Goal: Task Accomplishment & Management: Use online tool/utility

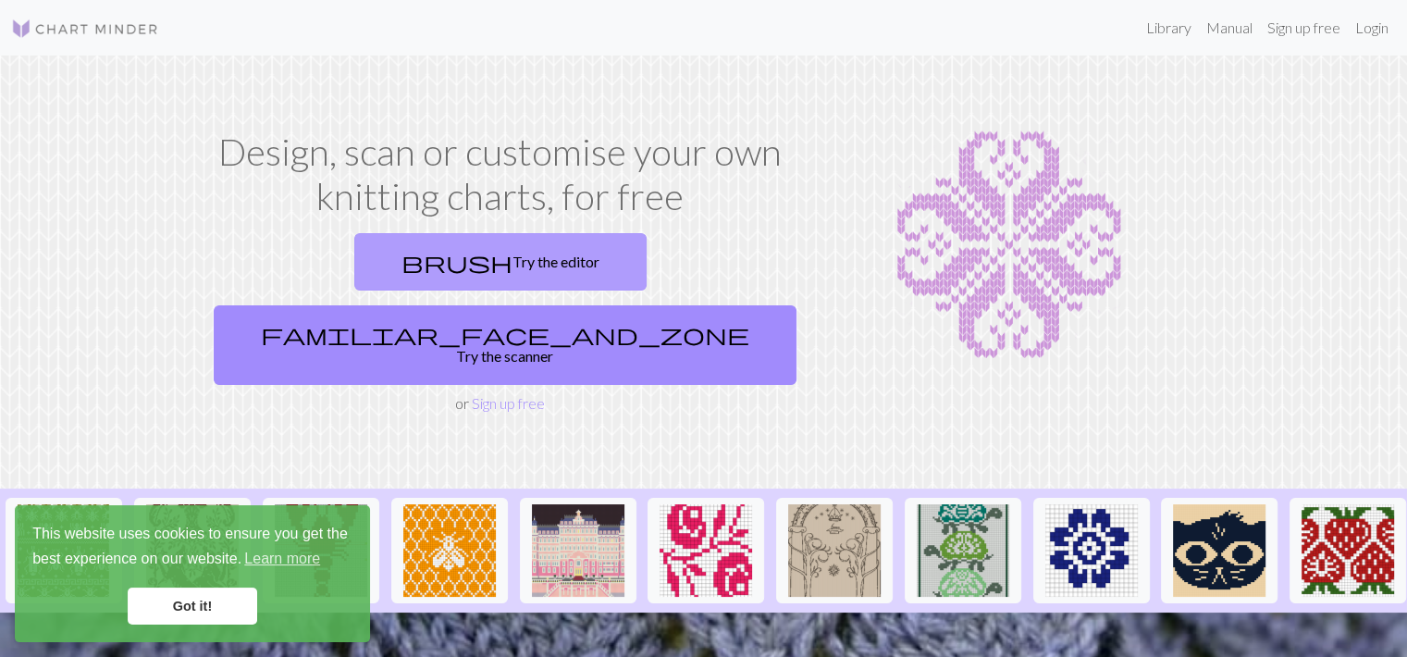
scroll to position [278, 0]
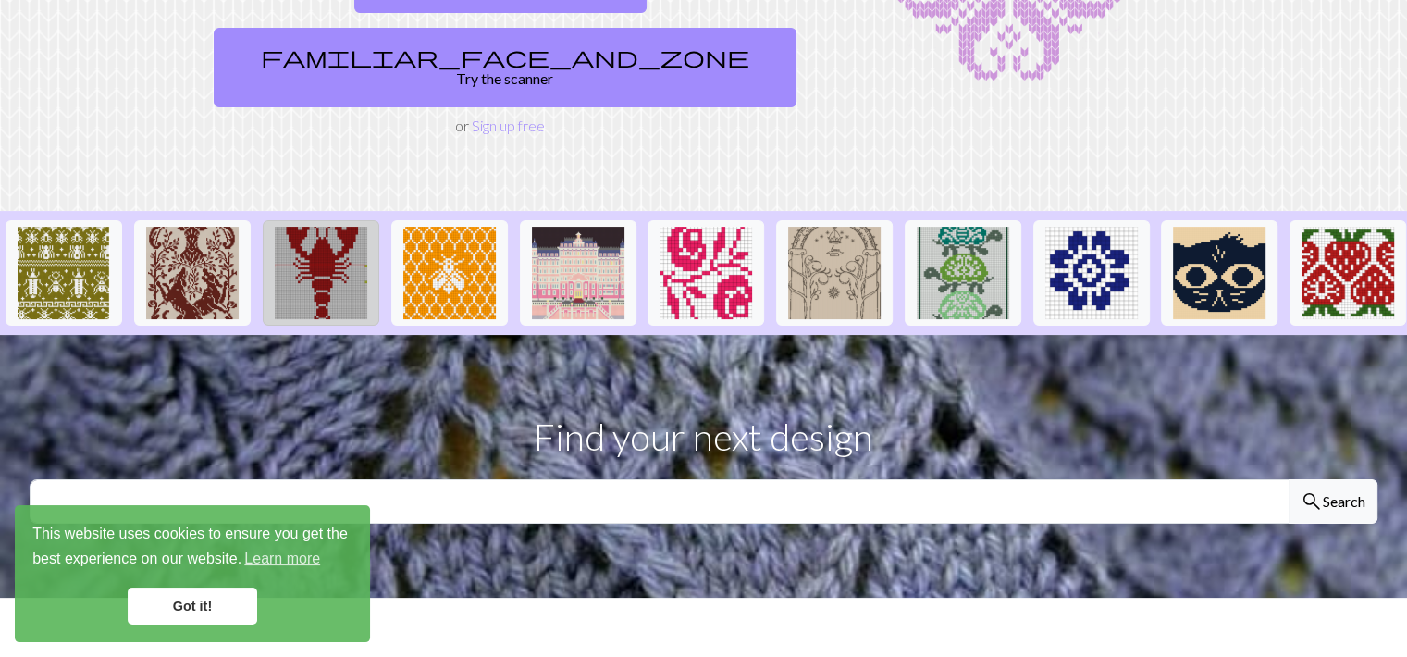
click at [309, 234] on img at bounding box center [321, 273] width 93 height 93
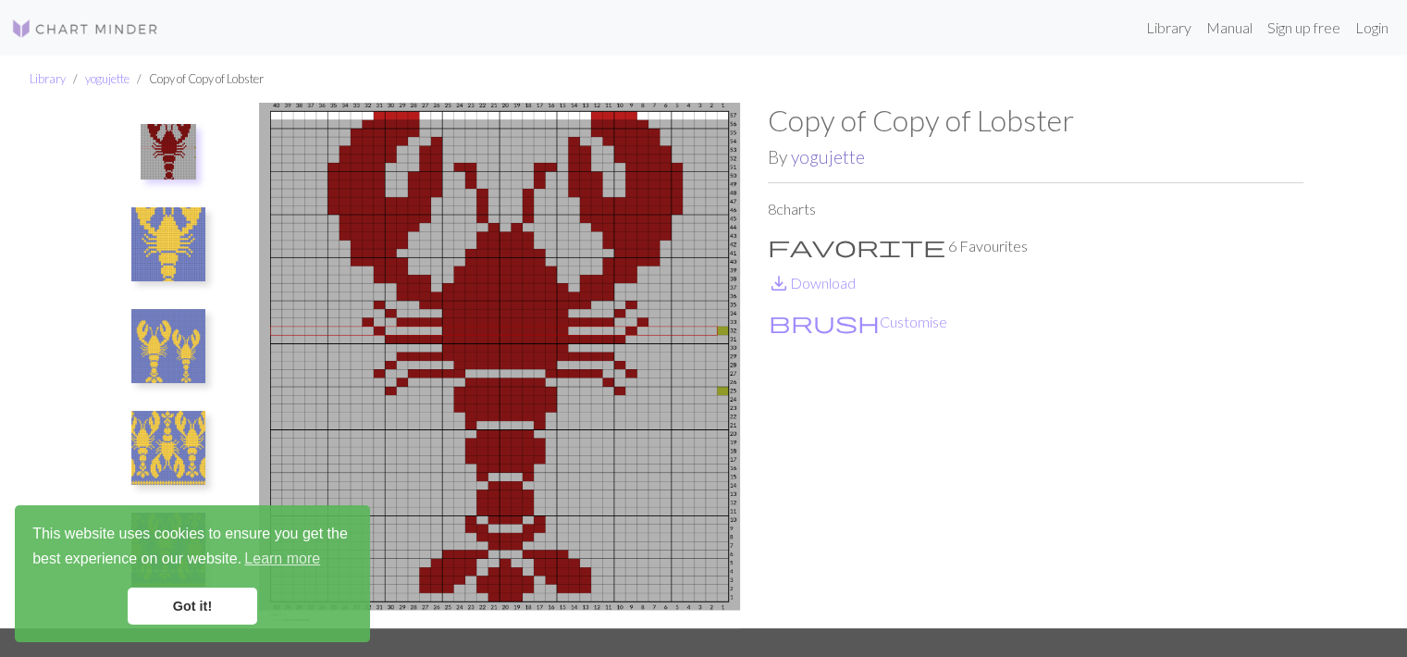
click at [838, 163] on link "yogujette" at bounding box center [828, 156] width 74 height 21
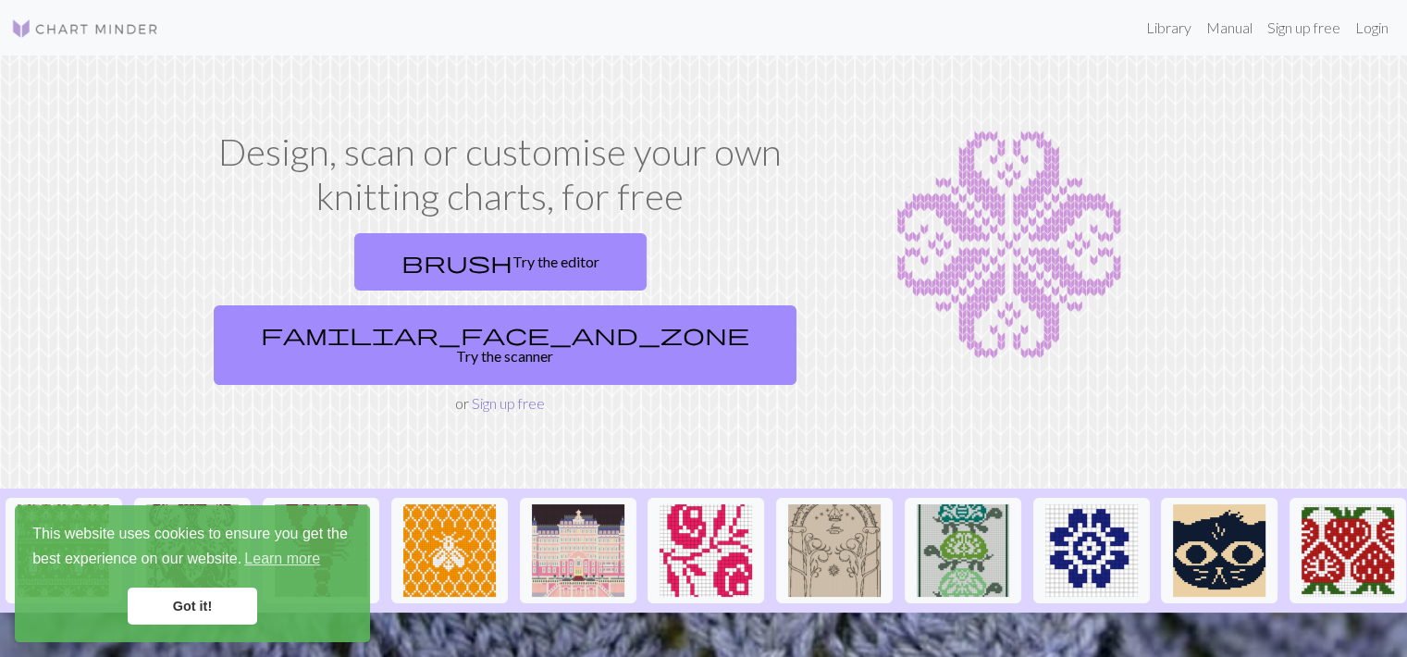
click at [512, 394] on link "Sign up free" at bounding box center [508, 403] width 73 height 18
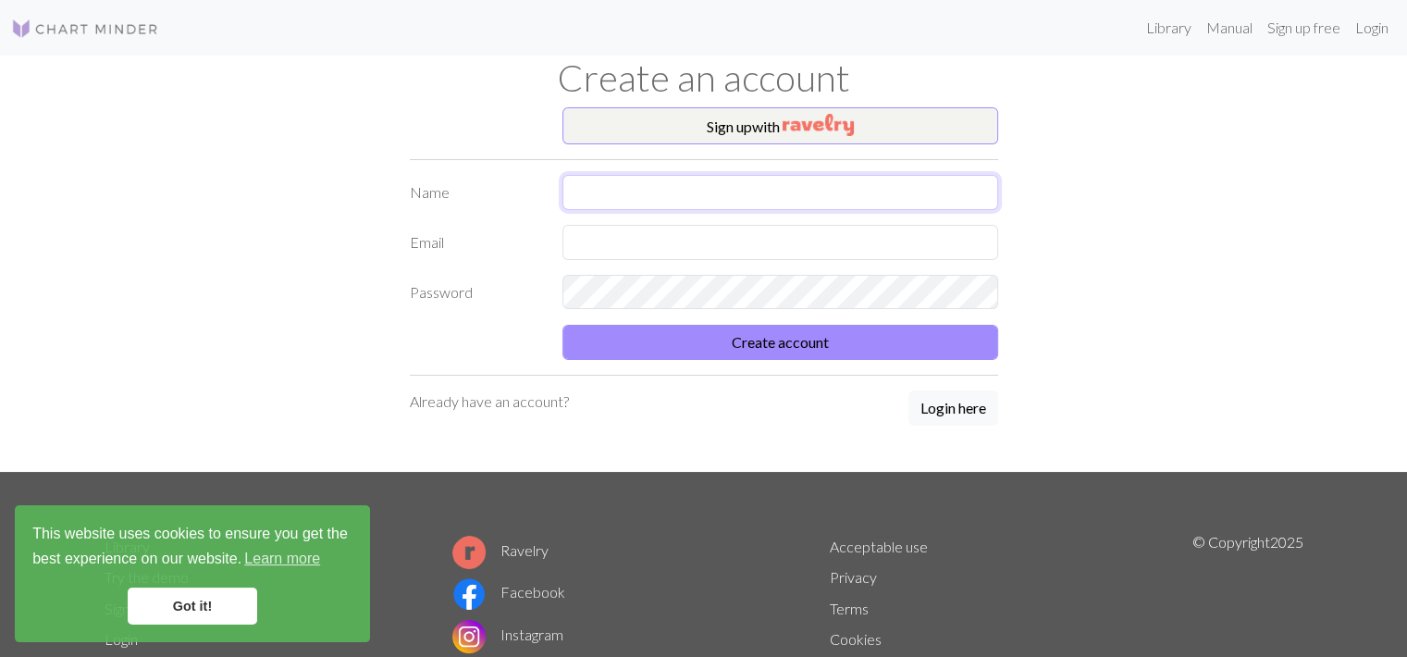
click at [606, 179] on input "text" at bounding box center [780, 192] width 436 height 35
type input "[PERSON_NAME]"
click at [584, 238] on input "text" at bounding box center [780, 242] width 436 height 35
type input "[EMAIL_ADDRESS][DOMAIN_NAME]"
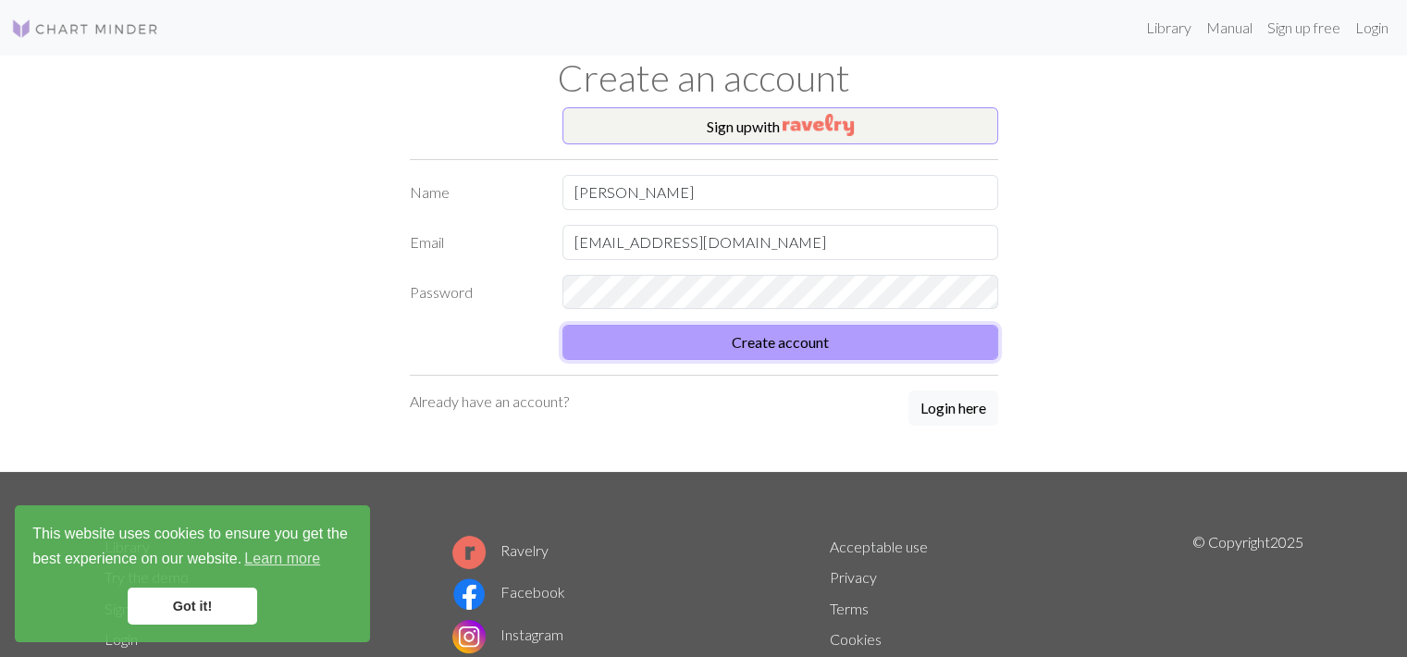
click at [687, 338] on button "Create account" at bounding box center [780, 342] width 436 height 35
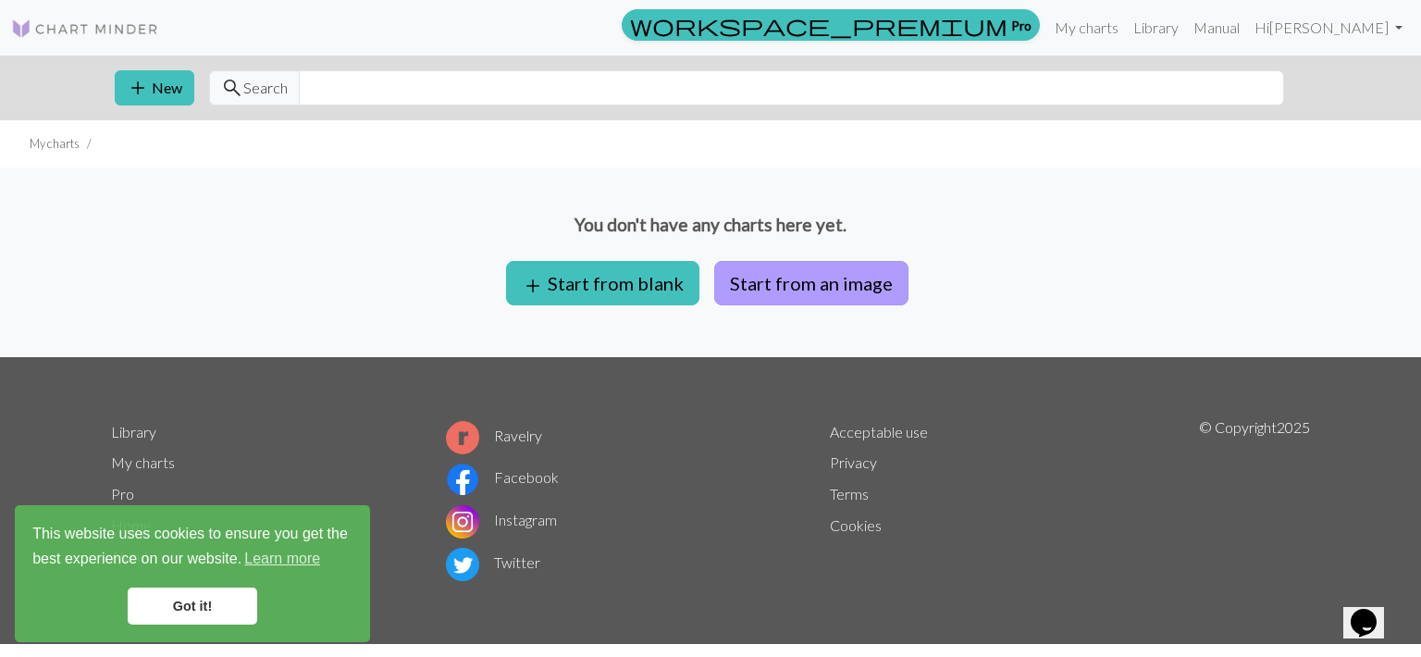
click at [815, 280] on button "Start from an image" at bounding box center [811, 283] width 194 height 44
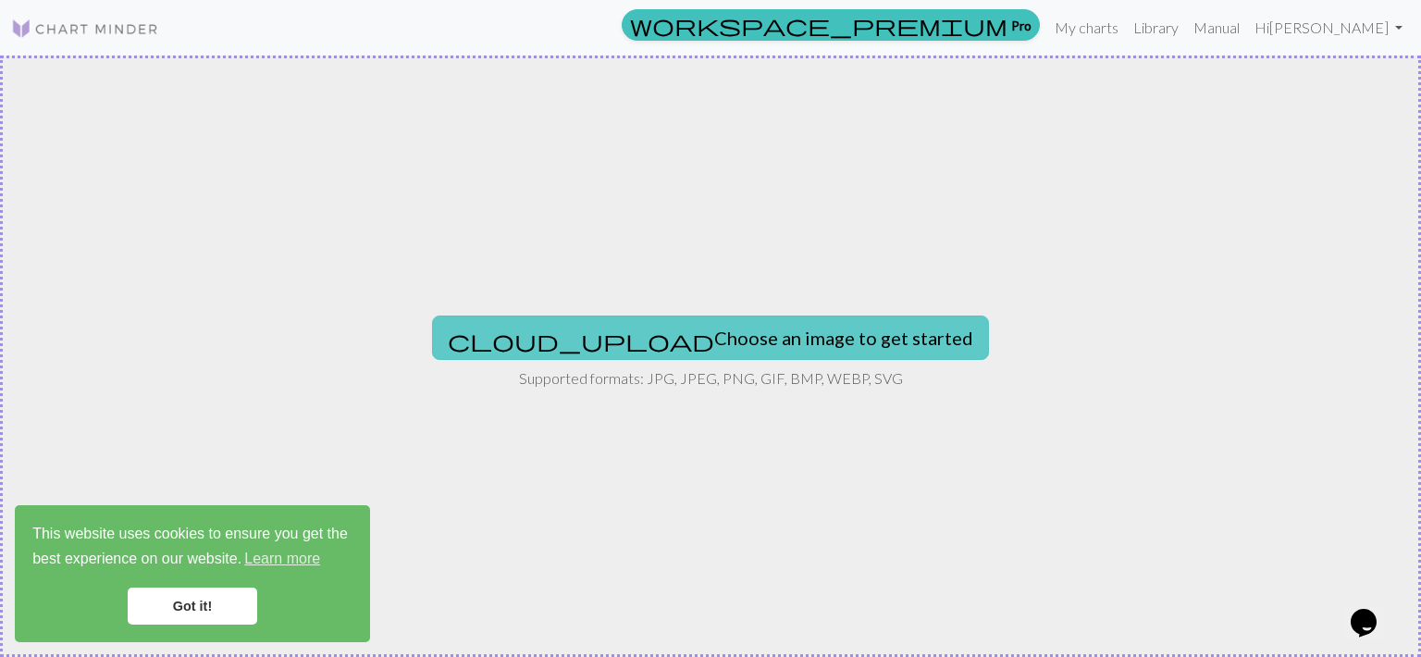
click at [755, 329] on button "cloud_upload Choose an image to get started" at bounding box center [710, 337] width 557 height 44
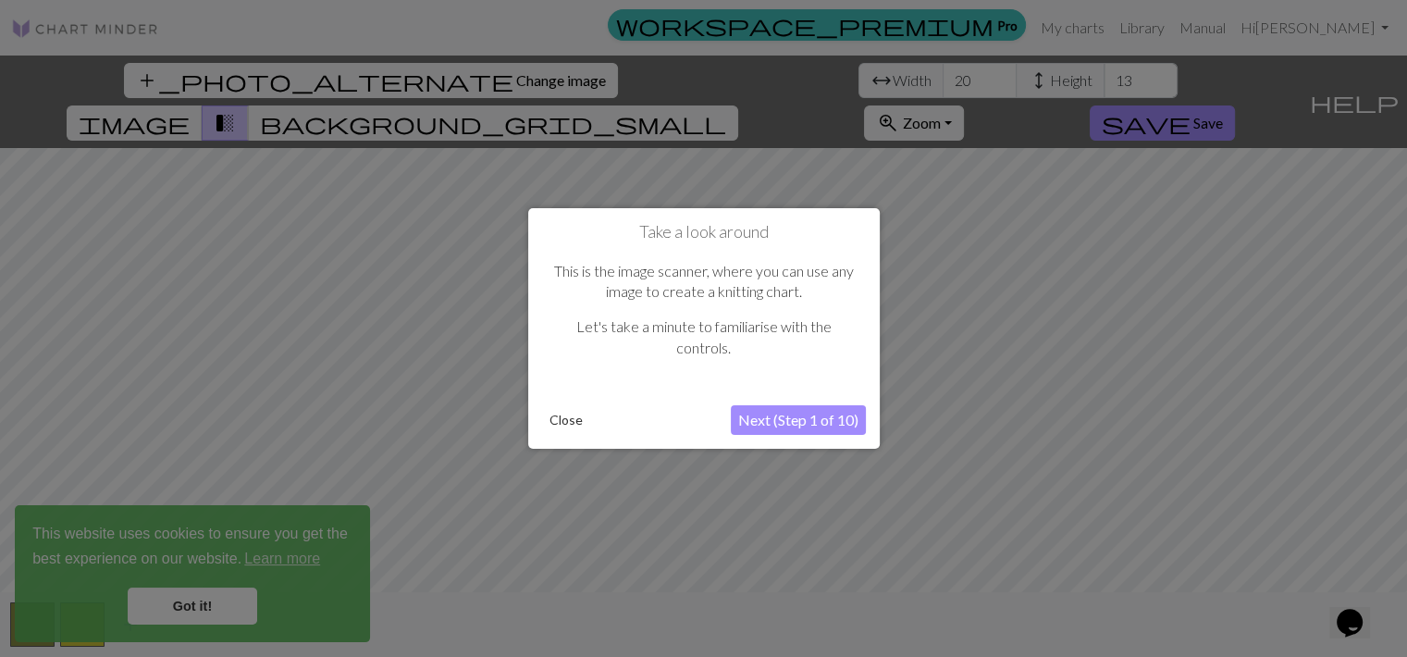
click at [783, 422] on button "Next (Step 1 of 10)" at bounding box center [798, 420] width 135 height 30
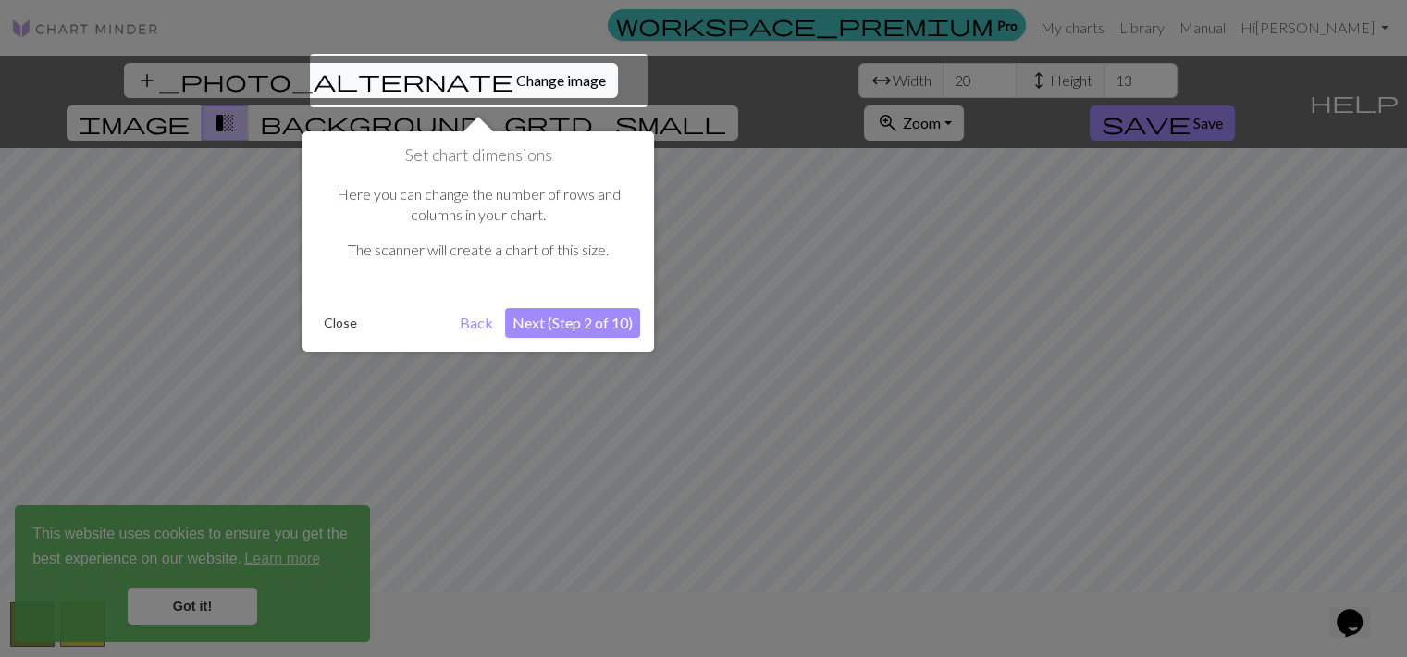
click at [605, 328] on button "Next (Step 2 of 10)" at bounding box center [572, 323] width 135 height 30
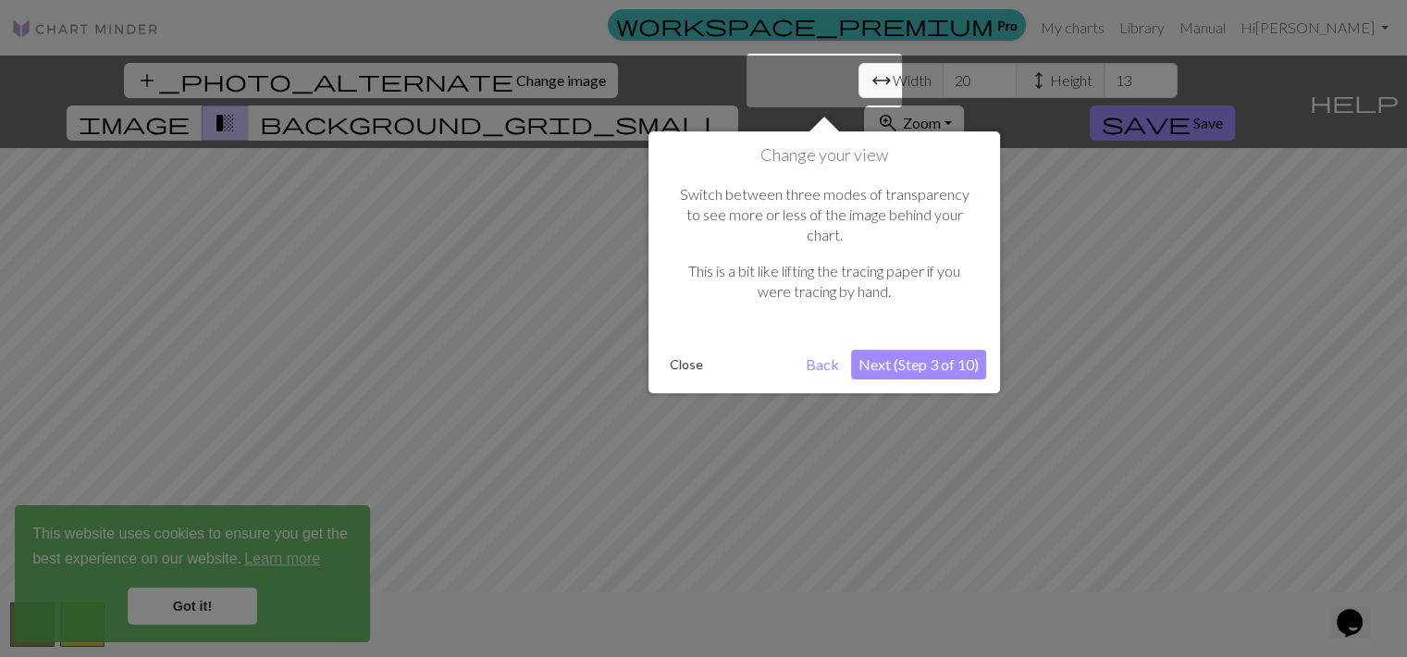
click at [907, 353] on button "Next (Step 3 of 10)" at bounding box center [918, 365] width 135 height 30
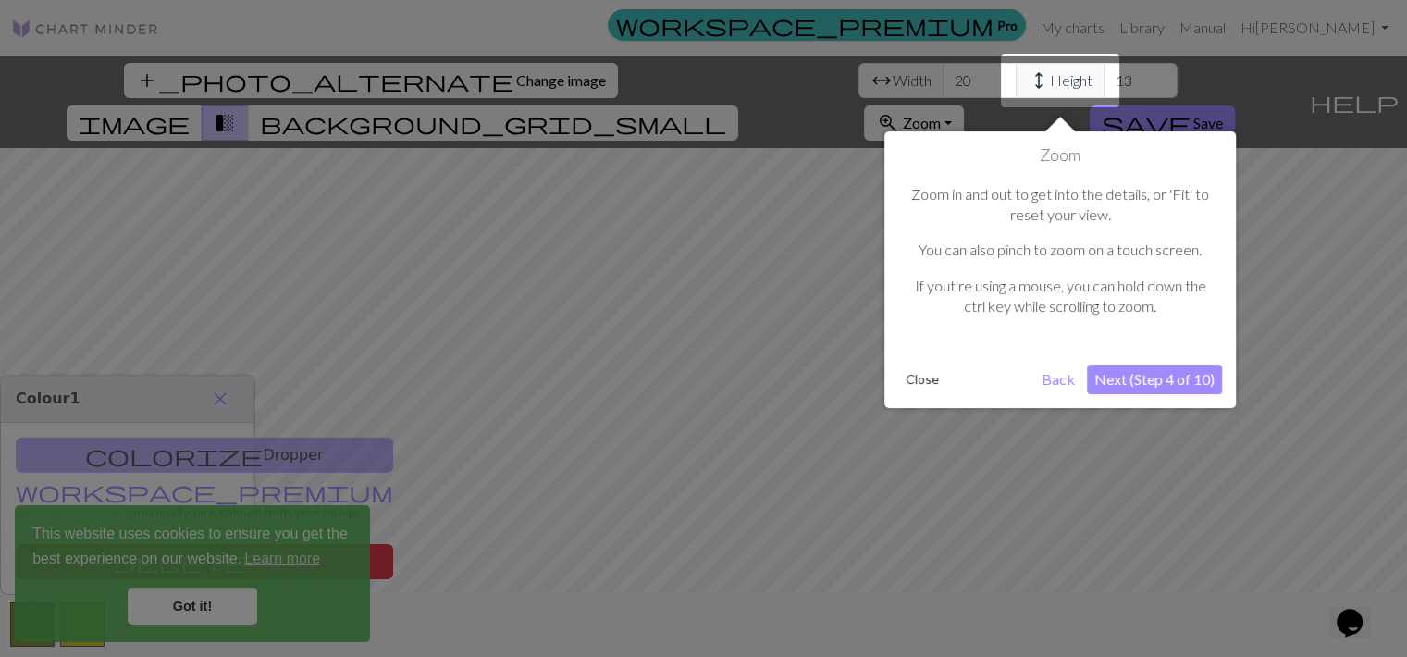
click at [1162, 383] on button "Next (Step 4 of 10)" at bounding box center [1154, 379] width 135 height 30
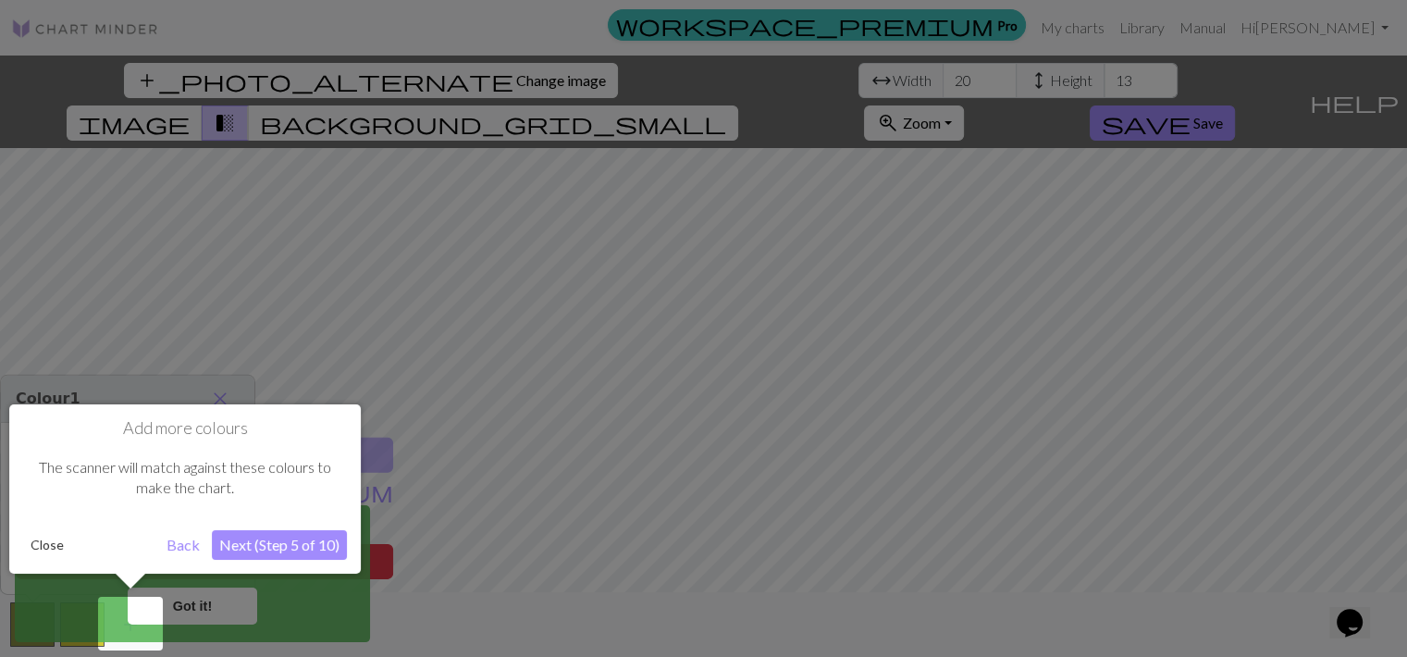
click at [302, 546] on button "Next (Step 5 of 10)" at bounding box center [279, 545] width 135 height 30
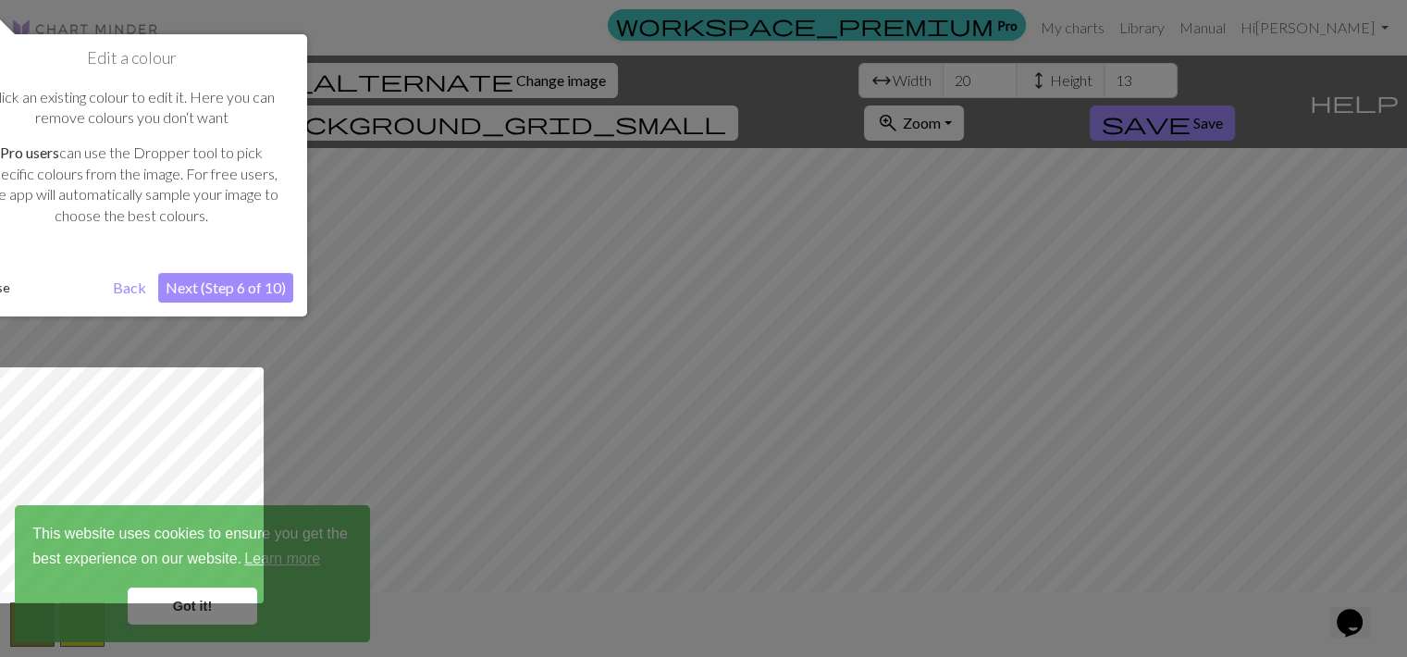
click at [196, 292] on button "Next (Step 6 of 10)" at bounding box center [225, 288] width 135 height 30
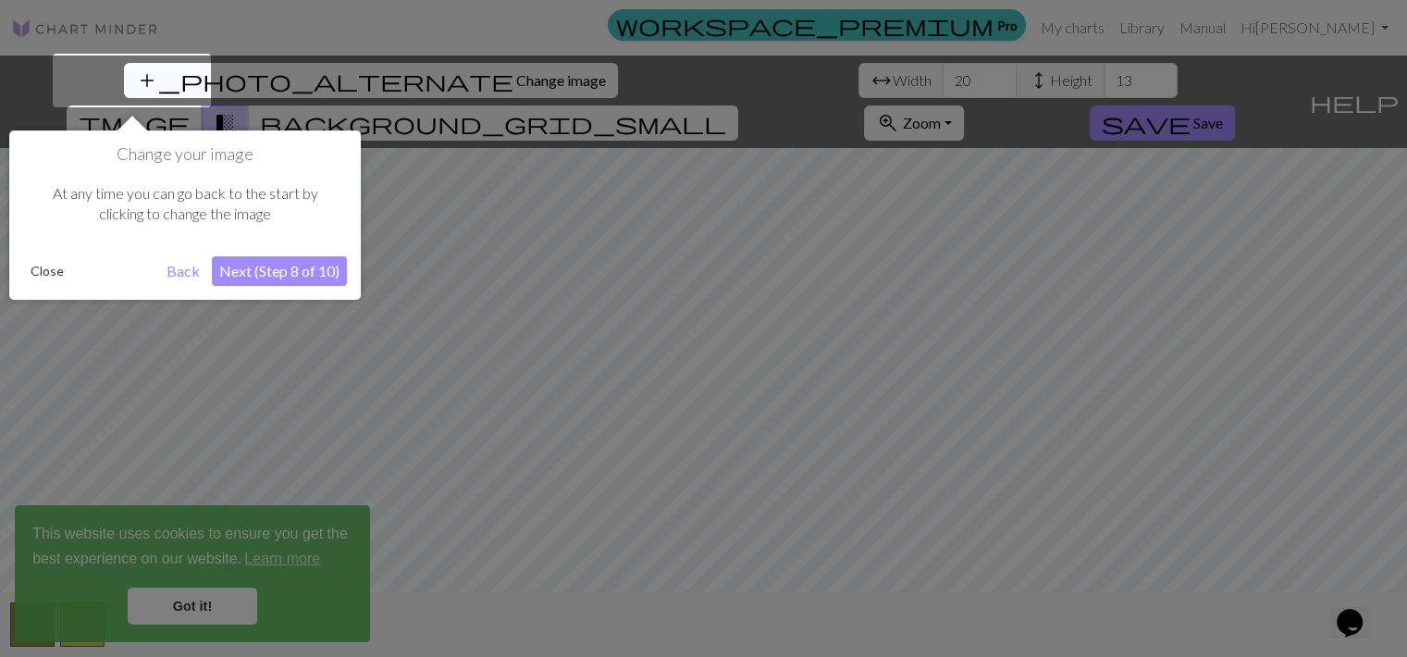
click at [245, 268] on button "Next (Step 8 of 10)" at bounding box center [279, 271] width 135 height 30
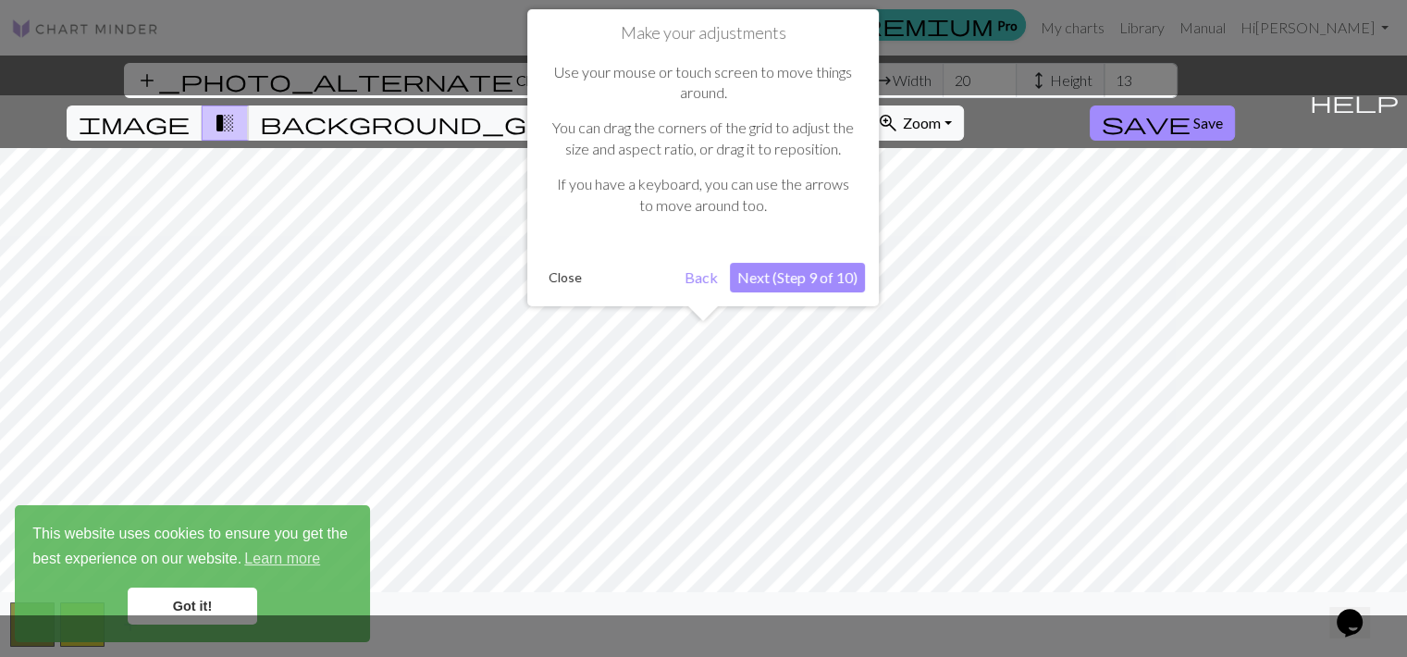
click at [787, 282] on button "Next (Step 9 of 10)" at bounding box center [797, 278] width 135 height 30
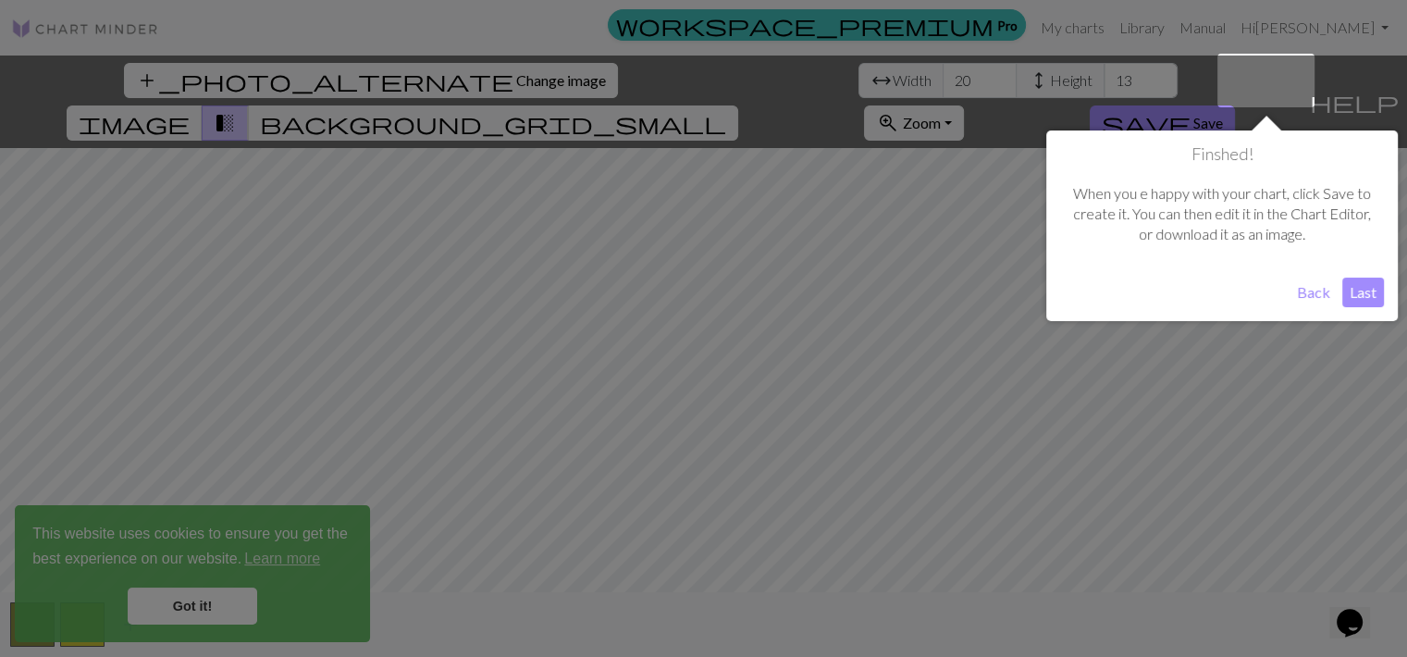
click at [1361, 290] on button "Last" at bounding box center [1363, 293] width 42 height 30
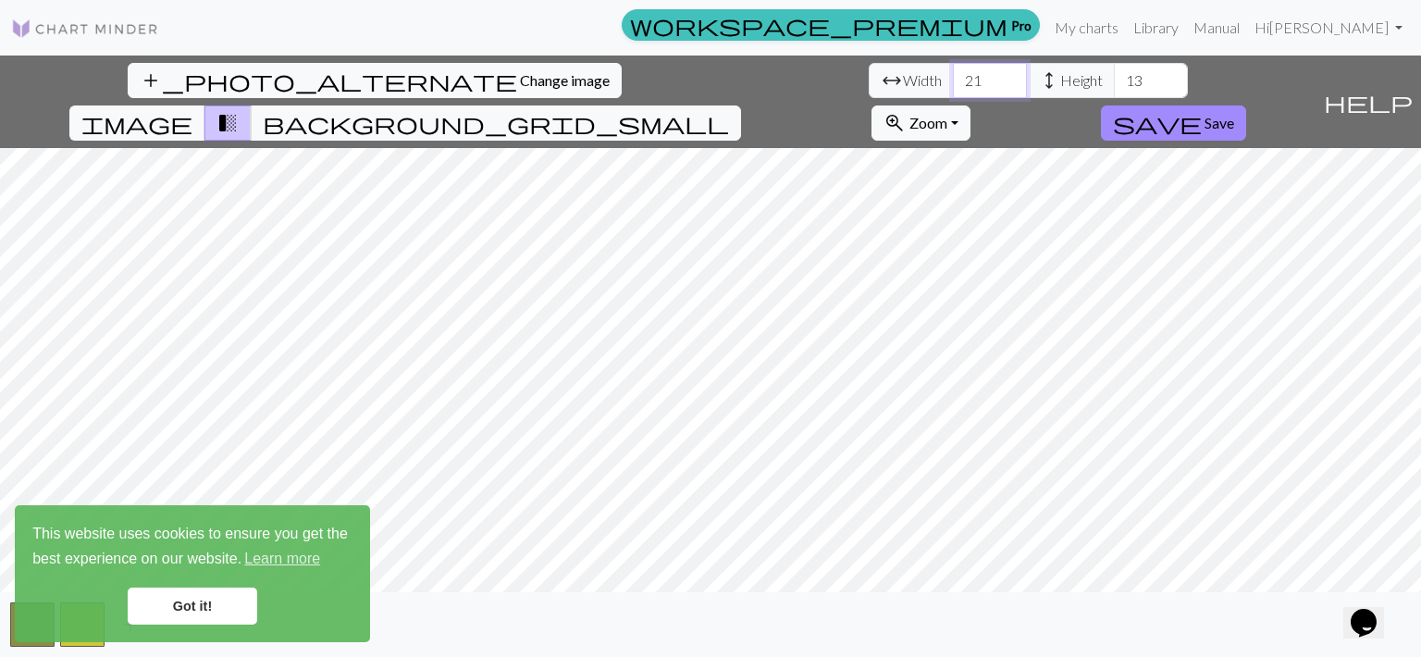
click at [953, 78] on input "21" at bounding box center [990, 80] width 74 height 35
click at [953, 78] on input "22" at bounding box center [990, 80] width 74 height 35
click at [953, 78] on input "23" at bounding box center [990, 80] width 74 height 35
click at [953, 78] on input "24" at bounding box center [990, 80] width 74 height 35
click at [953, 78] on input "25" at bounding box center [990, 80] width 74 height 35
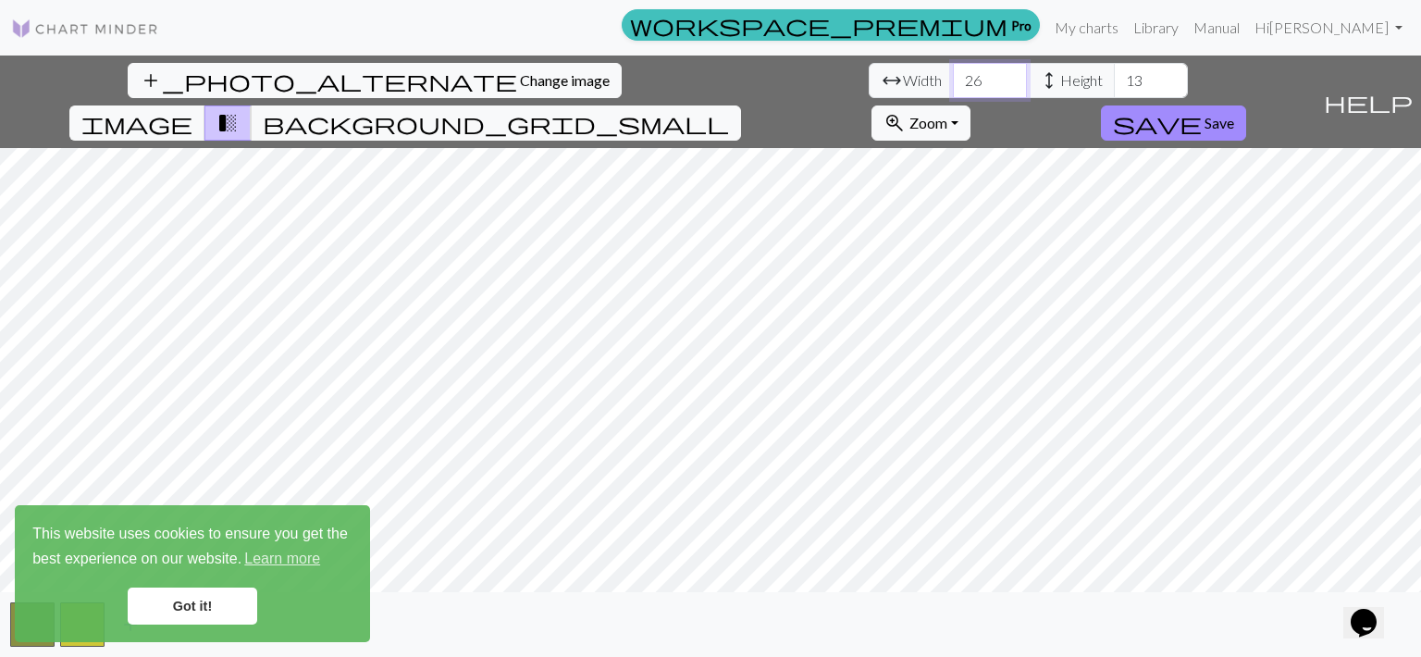
click at [953, 78] on input "26" at bounding box center [990, 80] width 74 height 35
click at [953, 78] on input "27" at bounding box center [990, 80] width 74 height 35
click at [953, 78] on input "28" at bounding box center [990, 80] width 74 height 35
type input "29"
click at [953, 75] on input "29" at bounding box center [990, 80] width 74 height 35
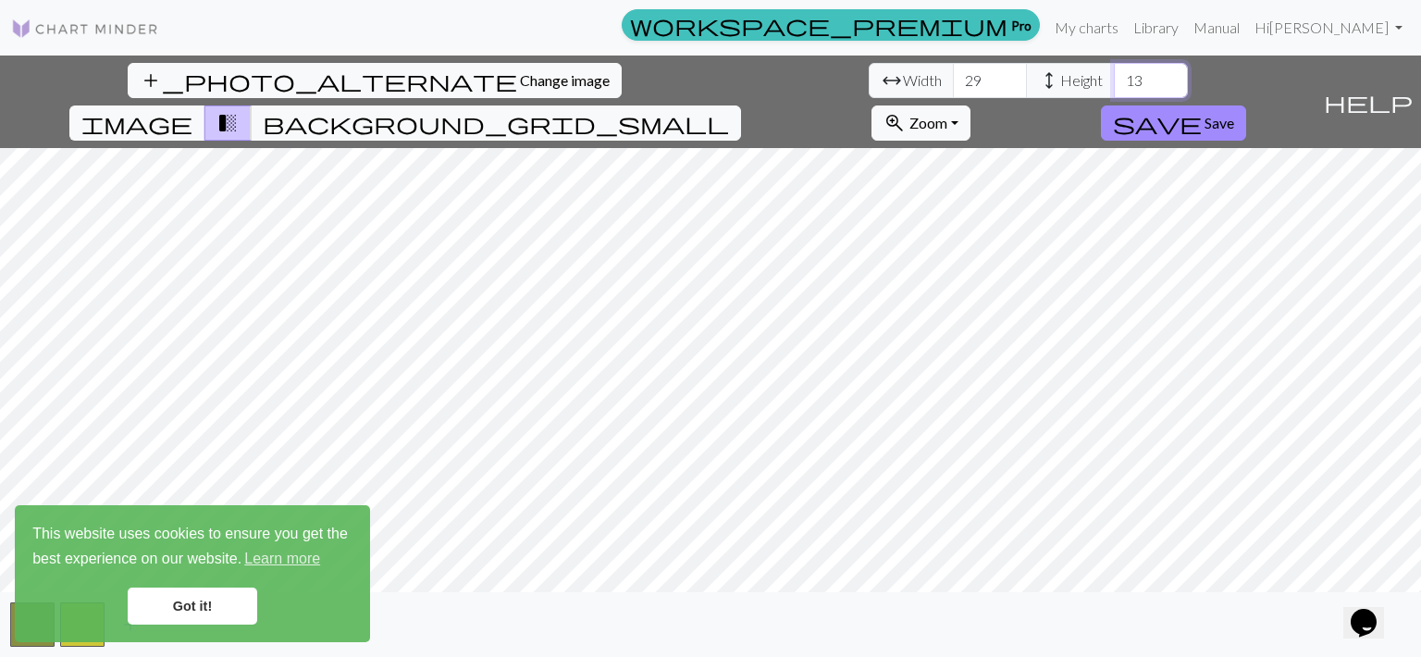
click at [1114, 81] on input "13" at bounding box center [1151, 80] width 74 height 35
click at [1114, 74] on input "14" at bounding box center [1151, 80] width 74 height 35
click at [1114, 74] on input "15" at bounding box center [1151, 80] width 74 height 35
click at [1114, 74] on input "16" at bounding box center [1151, 80] width 74 height 35
click at [1114, 74] on input "17" at bounding box center [1151, 80] width 74 height 35
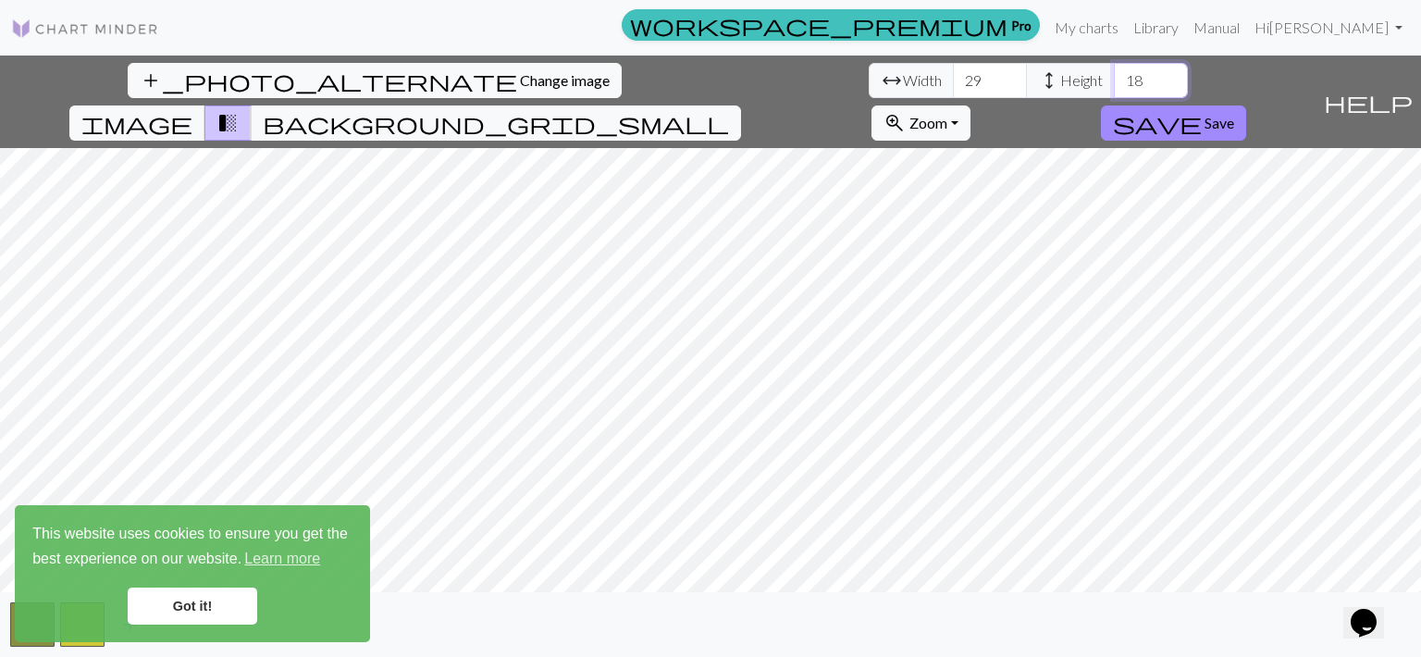
click at [1114, 74] on input "18" at bounding box center [1151, 80] width 74 height 35
type input "19"
click at [1114, 74] on input "19" at bounding box center [1151, 80] width 74 height 35
click at [192, 110] on span "image" at bounding box center [136, 123] width 111 height 26
click at [239, 110] on span "transition_fade" at bounding box center [227, 123] width 22 height 26
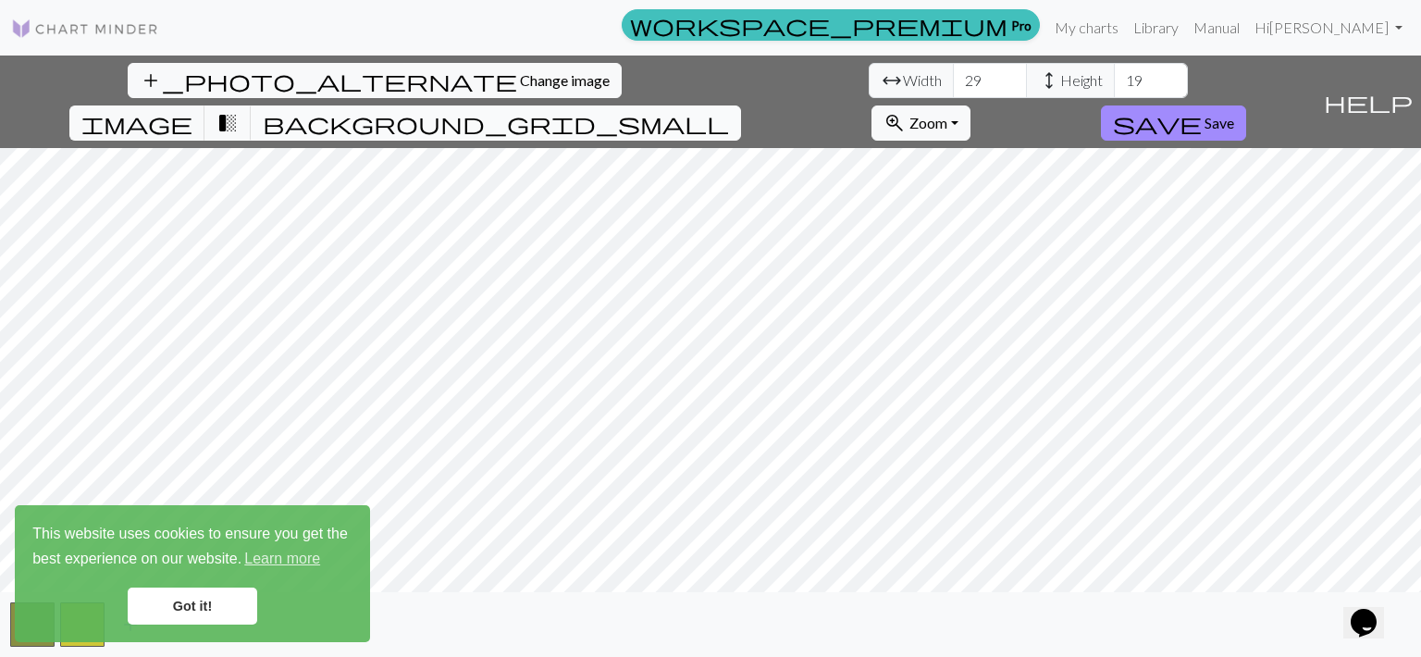
click at [729, 110] on span "background_grid_small" at bounding box center [496, 123] width 466 height 26
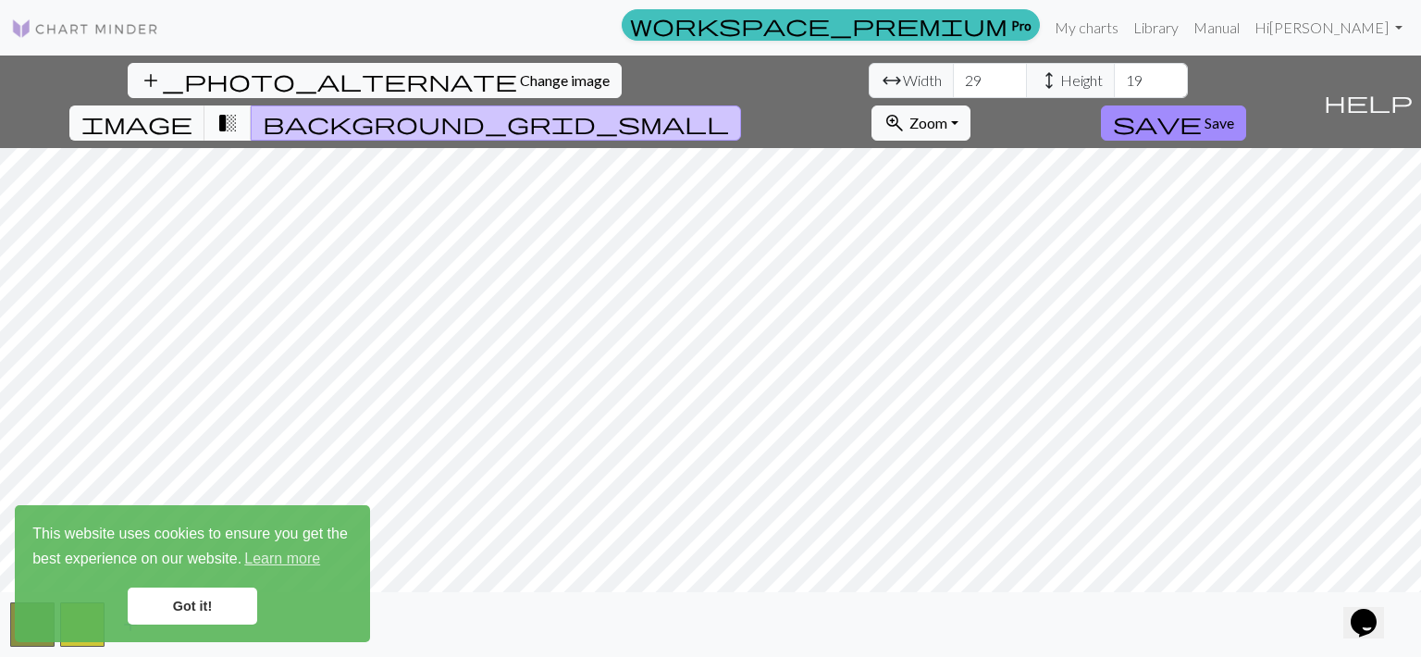
click at [239, 110] on span "transition_fade" at bounding box center [227, 123] width 22 height 26
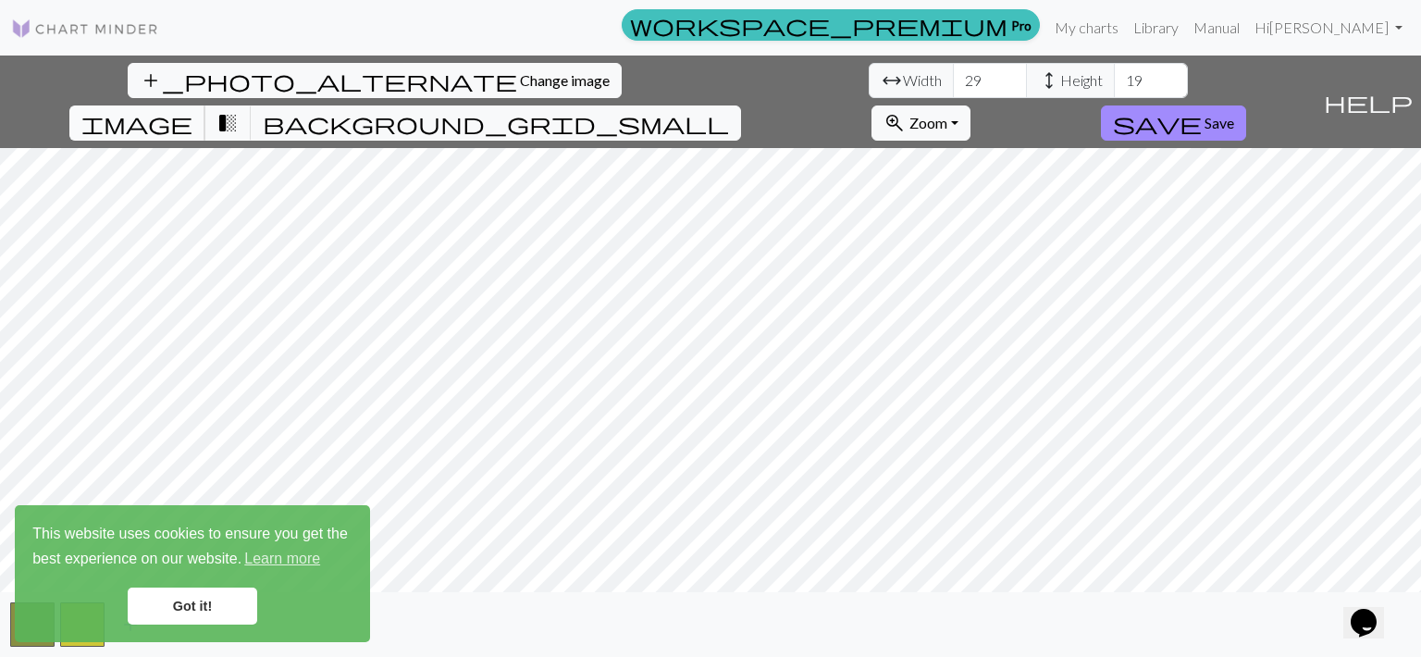
click at [192, 110] on span "image" at bounding box center [136, 123] width 111 height 26
click at [241, 601] on link "Got it!" at bounding box center [193, 605] width 130 height 37
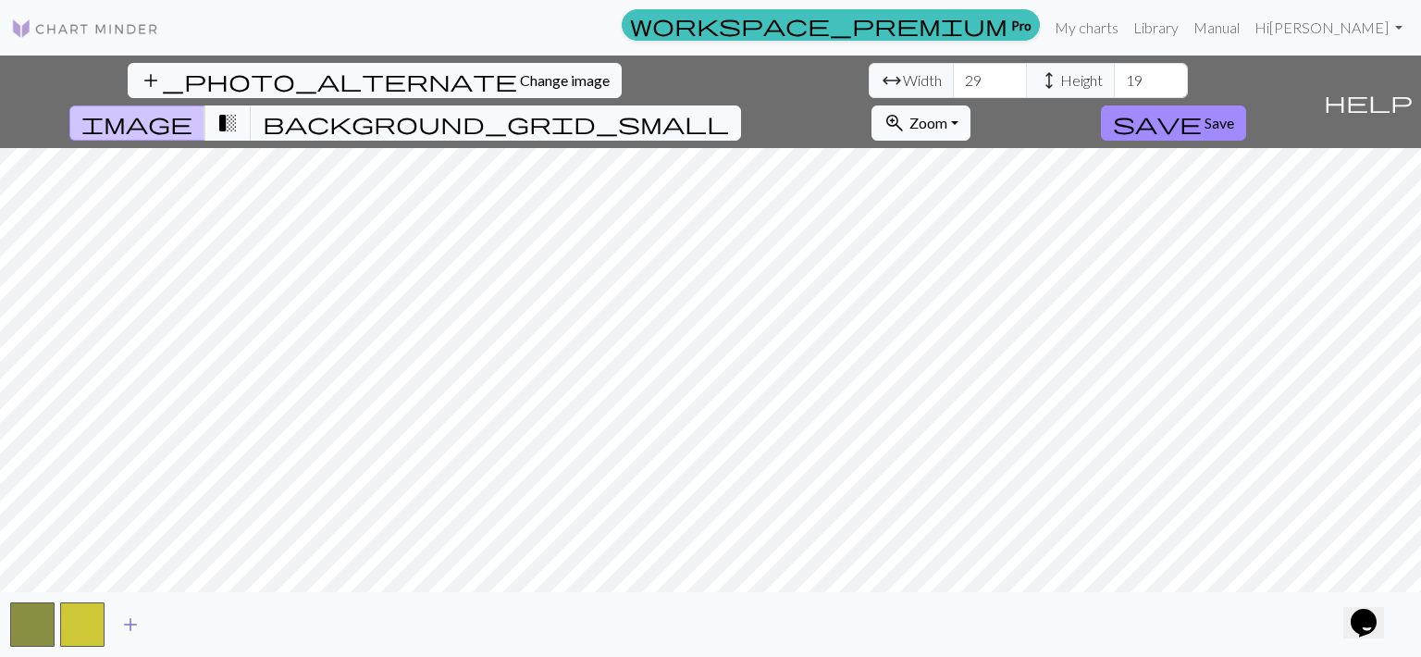
click at [127, 624] on span "add" at bounding box center [130, 624] width 22 height 26
click at [185, 626] on span "add" at bounding box center [180, 624] width 22 height 26
click at [236, 630] on span "add" at bounding box center [230, 624] width 22 height 26
click at [296, 634] on button "add" at bounding box center [280, 624] width 46 height 35
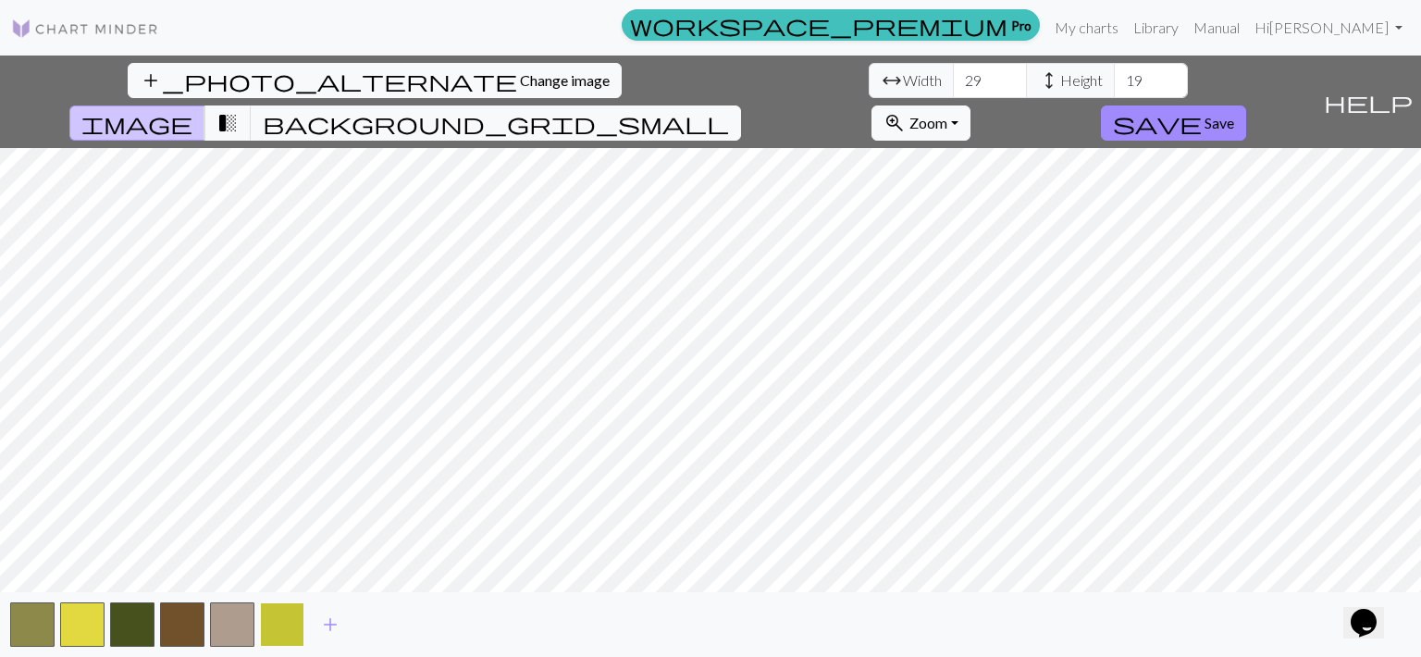
drag, startPoint x: 281, startPoint y: 628, endPoint x: 300, endPoint y: 633, distance: 19.1
click at [291, 629] on button "button" at bounding box center [282, 624] width 44 height 44
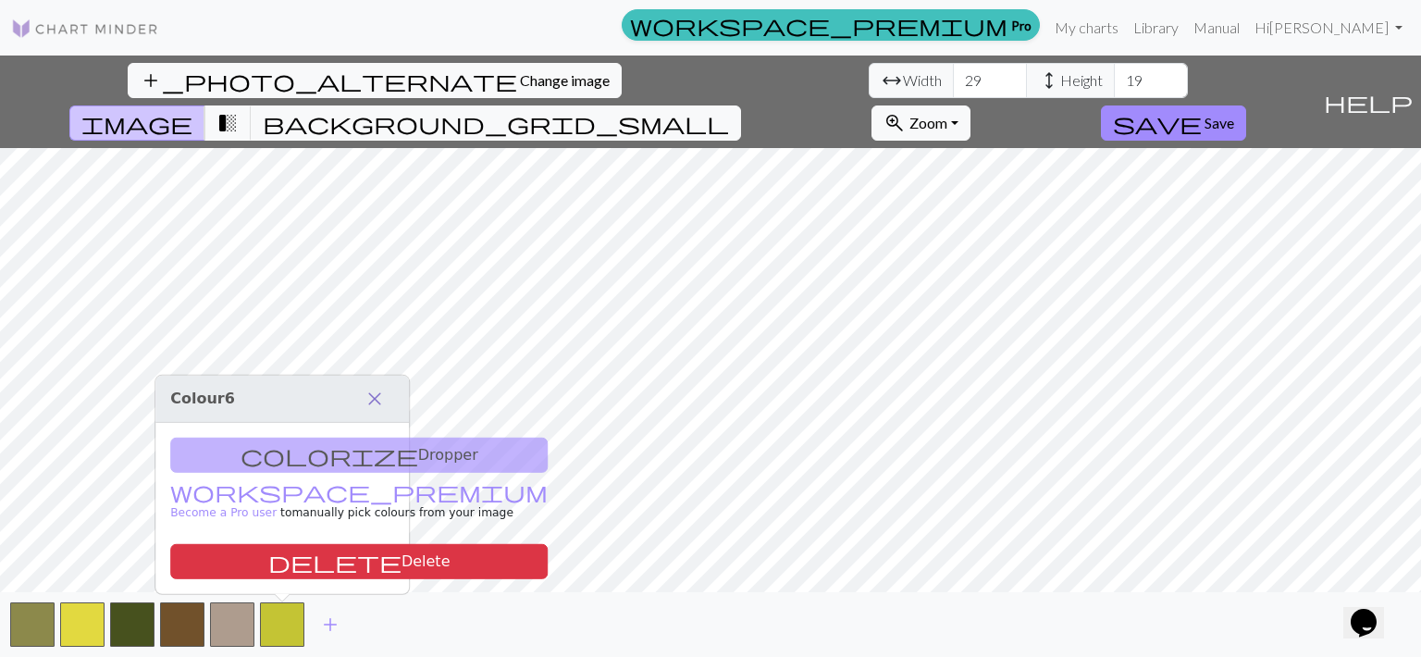
click at [388, 401] on button "close" at bounding box center [374, 398] width 39 height 31
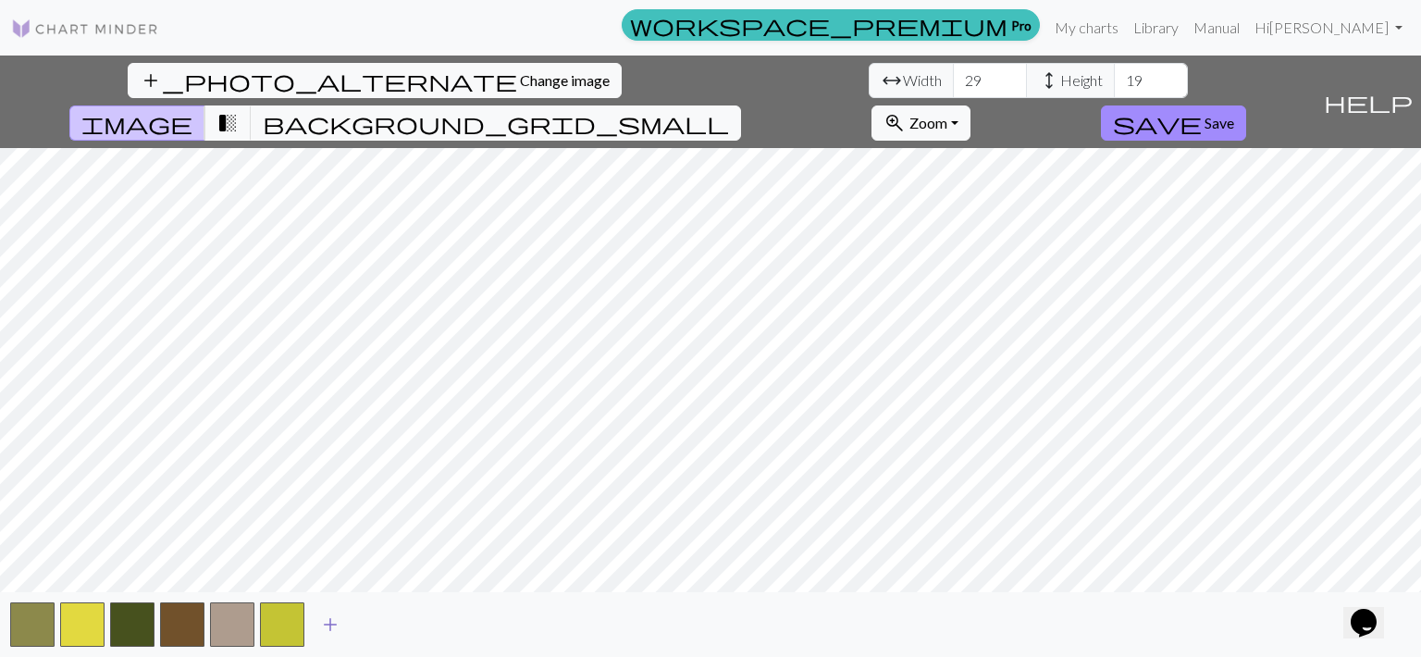
click at [326, 623] on span "add" at bounding box center [330, 624] width 22 height 26
click at [381, 619] on span "add" at bounding box center [380, 624] width 22 height 26
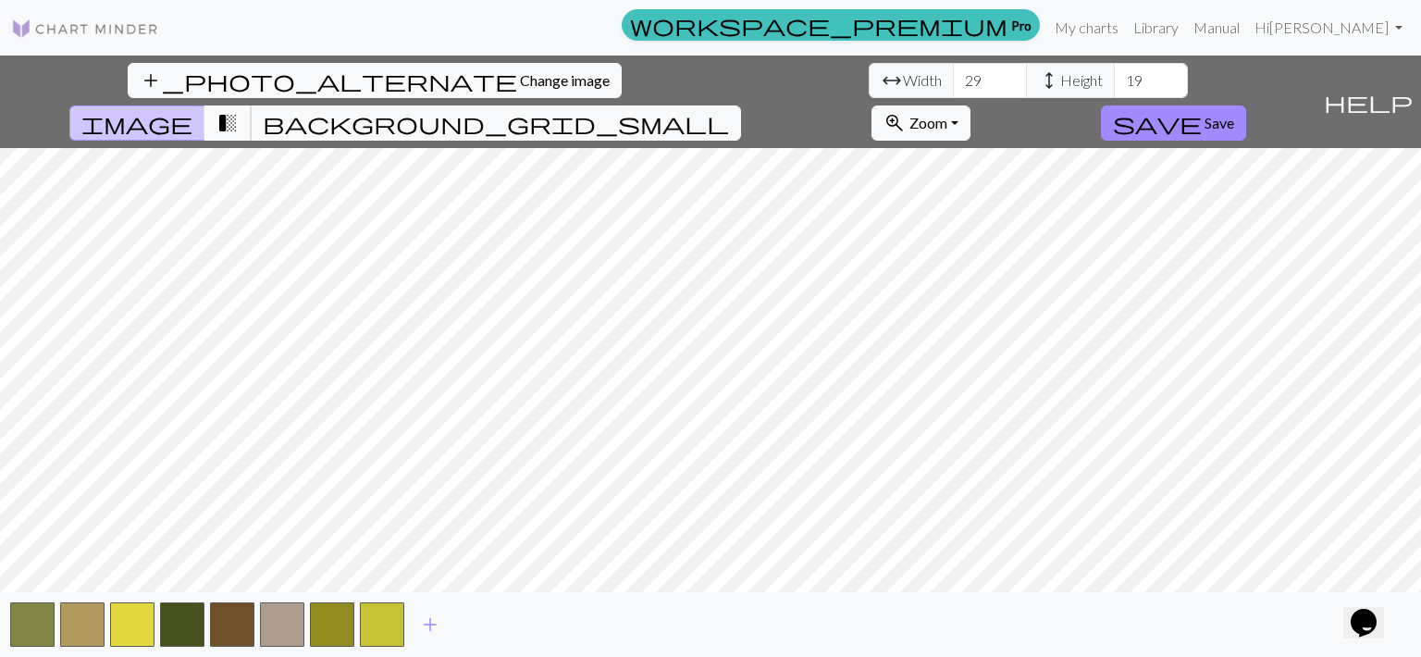
click at [239, 110] on span "transition_fade" at bounding box center [227, 123] width 22 height 26
click at [431, 624] on span "add" at bounding box center [430, 624] width 22 height 26
click at [469, 624] on span "add" at bounding box center [480, 624] width 22 height 26
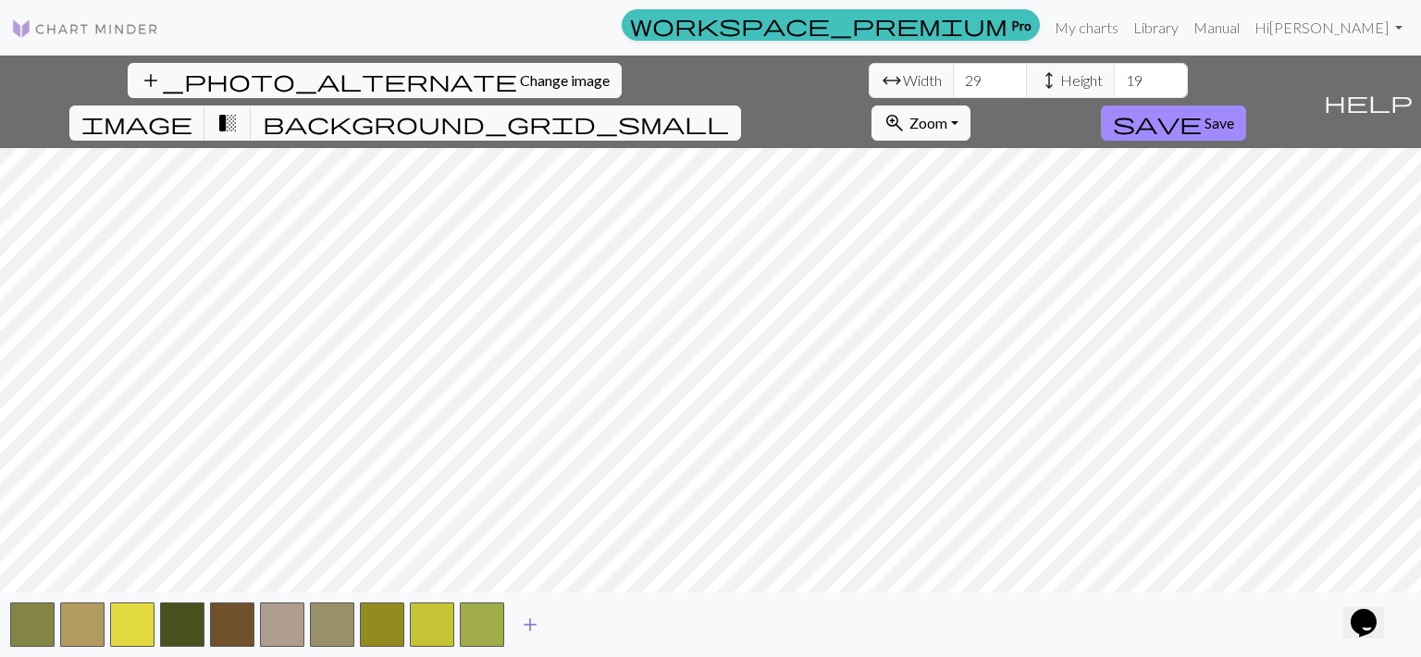
click at [533, 626] on span "add" at bounding box center [530, 624] width 22 height 26
drag, startPoint x: 585, startPoint y: 627, endPoint x: 625, endPoint y: 628, distance: 40.7
click at [592, 627] on button "add" at bounding box center [580, 624] width 46 height 35
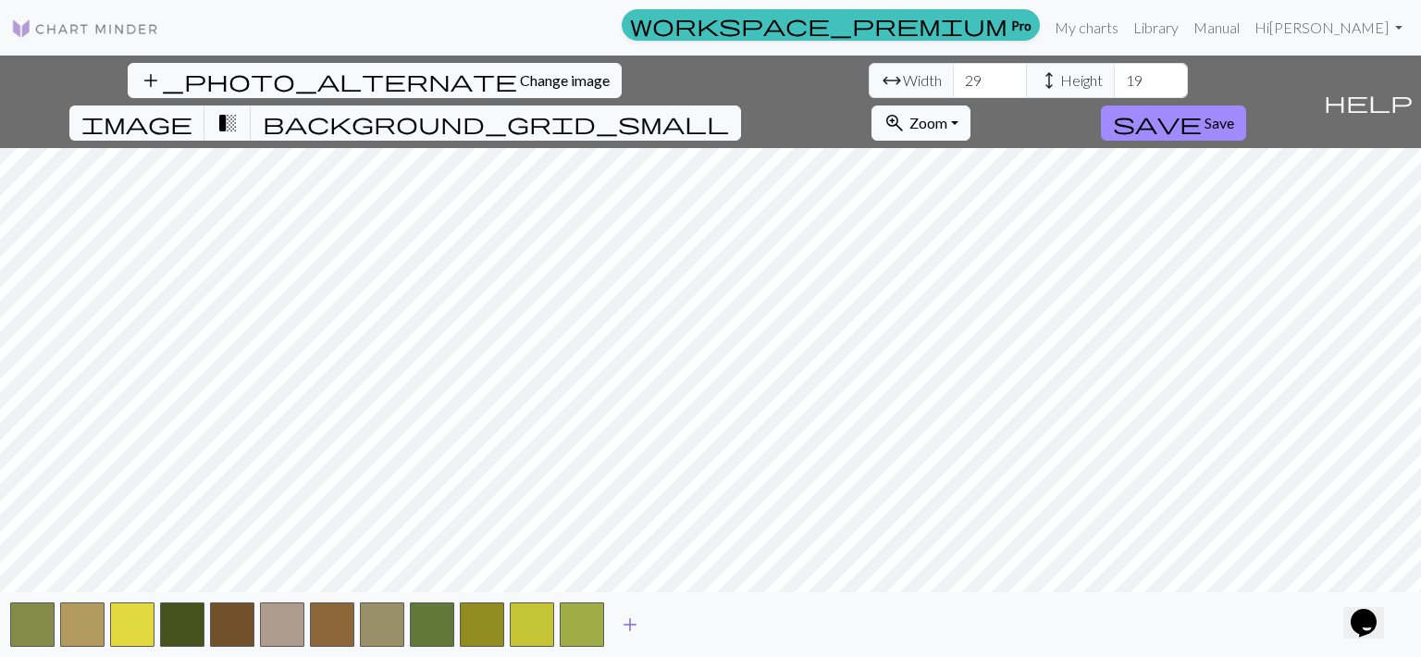
drag, startPoint x: 627, startPoint y: 624, endPoint x: 636, endPoint y: 625, distance: 9.3
click at [636, 625] on span "add" at bounding box center [630, 624] width 22 height 26
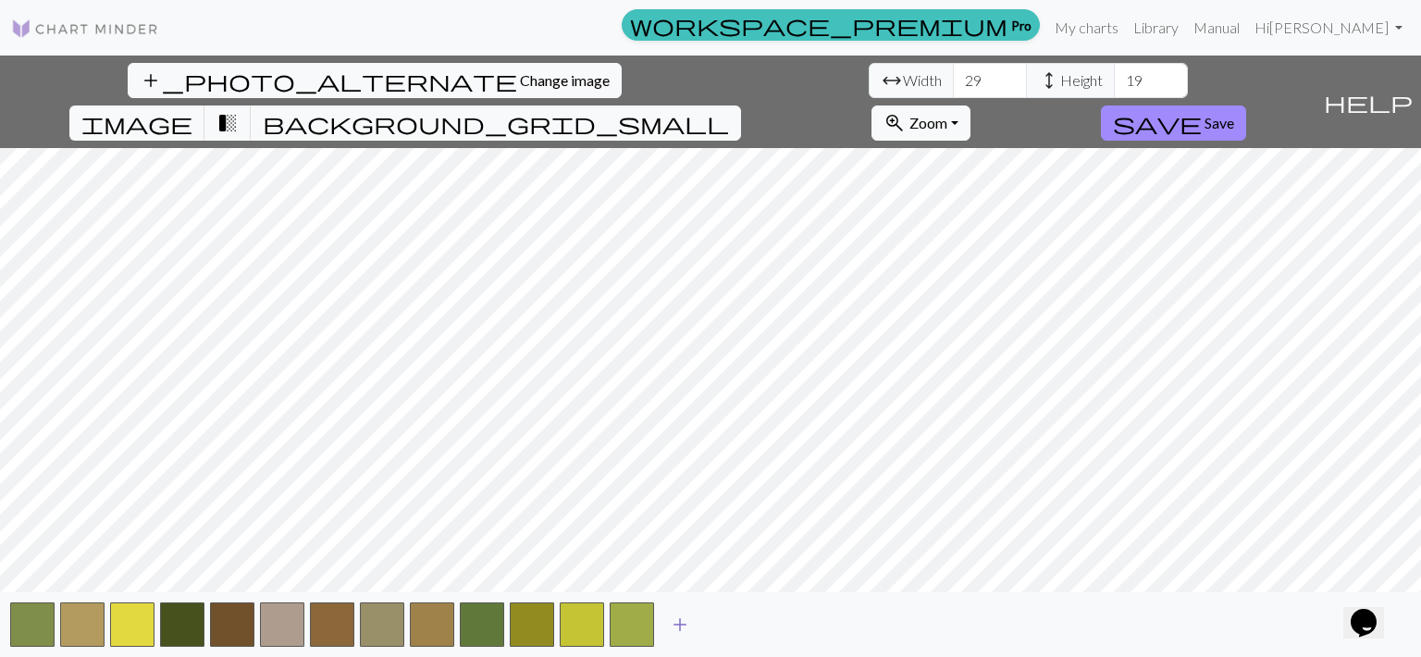
click at [680, 623] on span "add" at bounding box center [680, 624] width 22 height 26
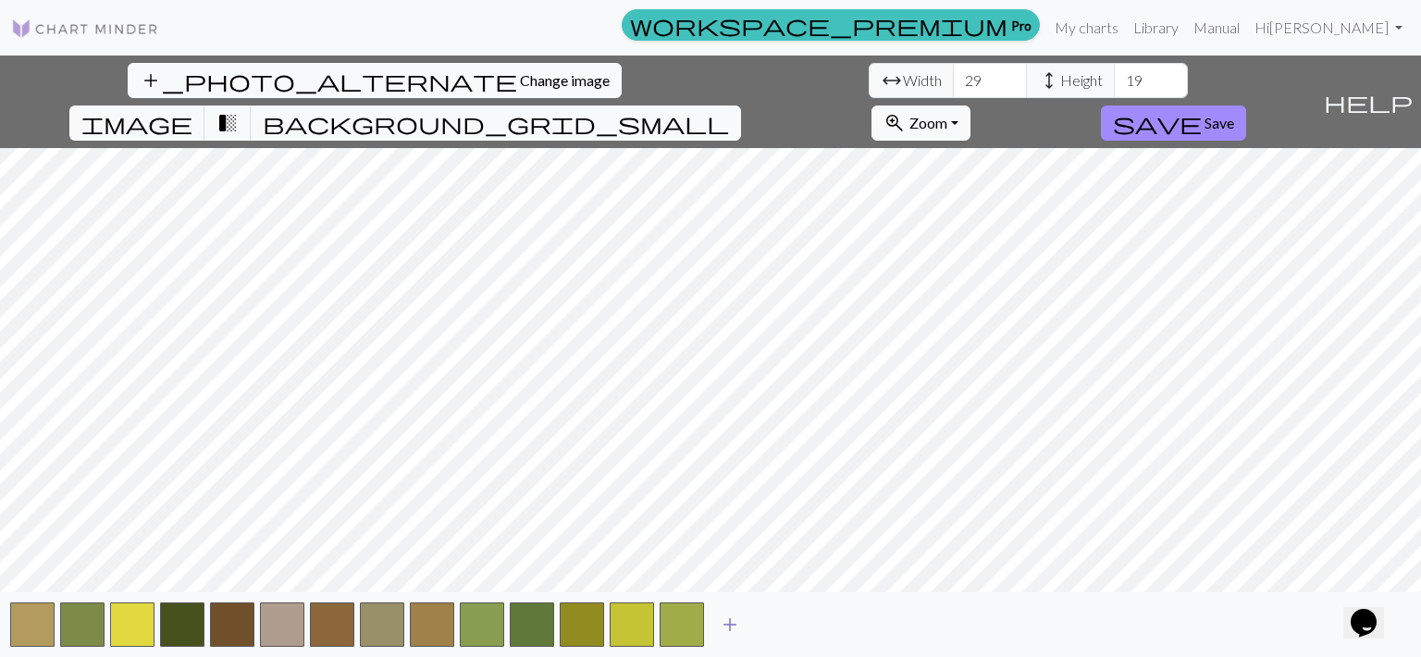
click at [723, 623] on span "add" at bounding box center [730, 624] width 22 height 26
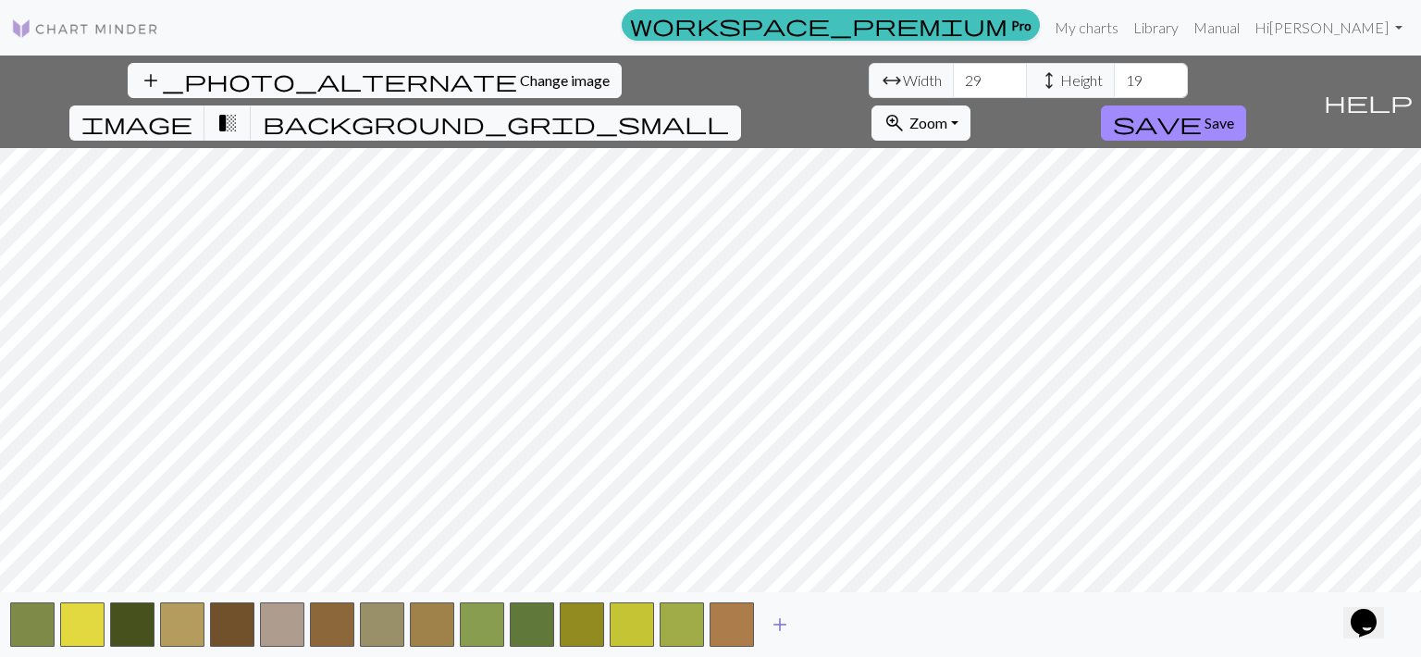
click at [773, 623] on span "add" at bounding box center [780, 624] width 22 height 26
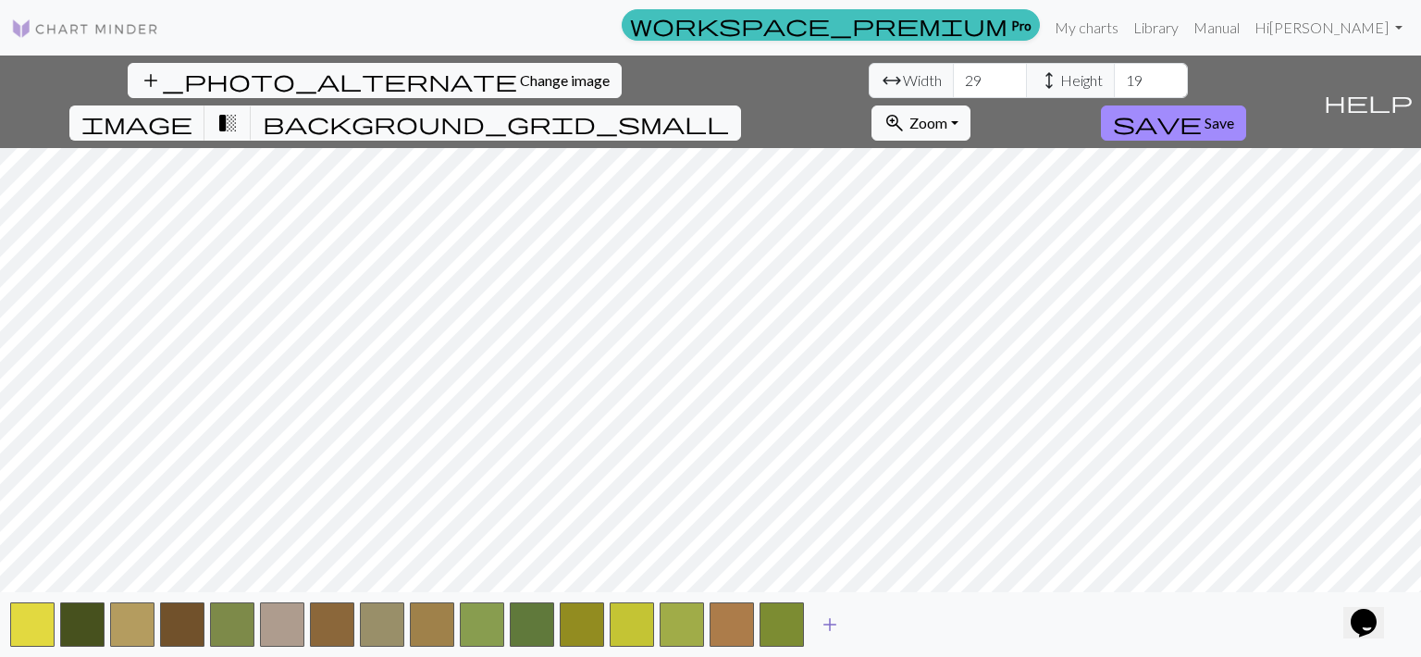
click at [833, 624] on span "add" at bounding box center [830, 624] width 22 height 26
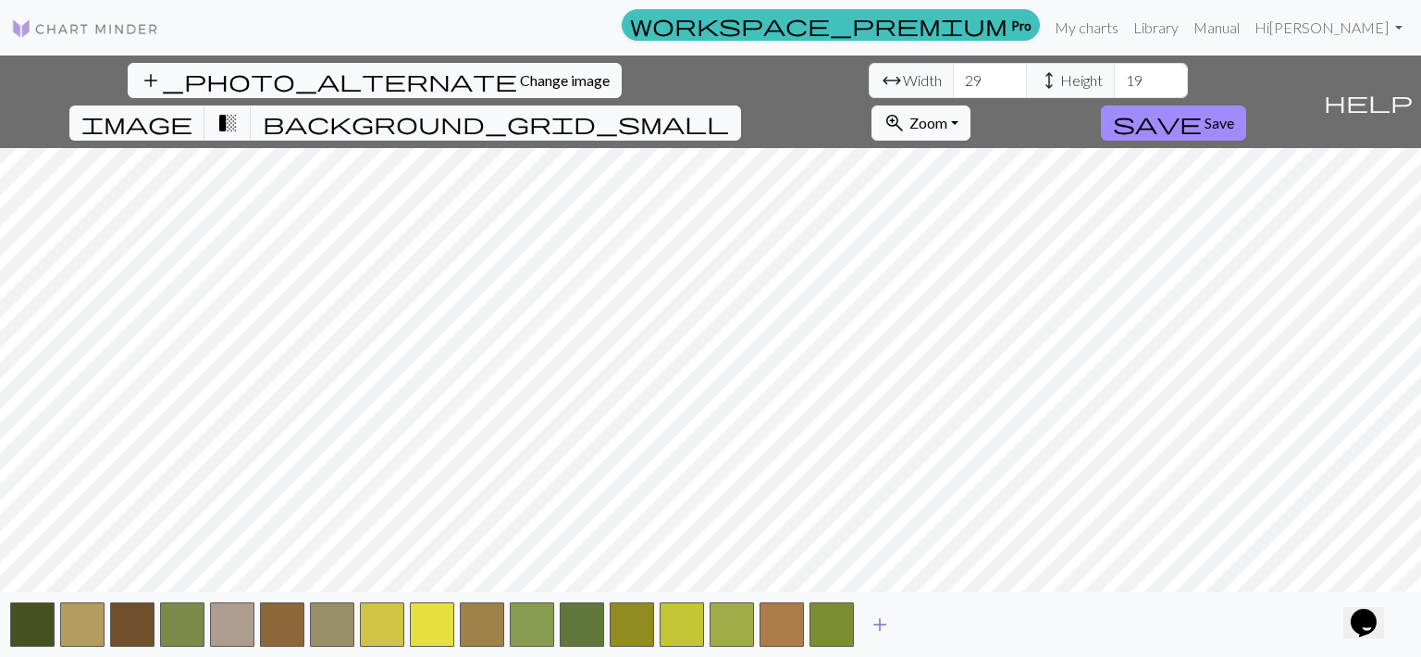
click at [873, 624] on span "add" at bounding box center [880, 624] width 22 height 26
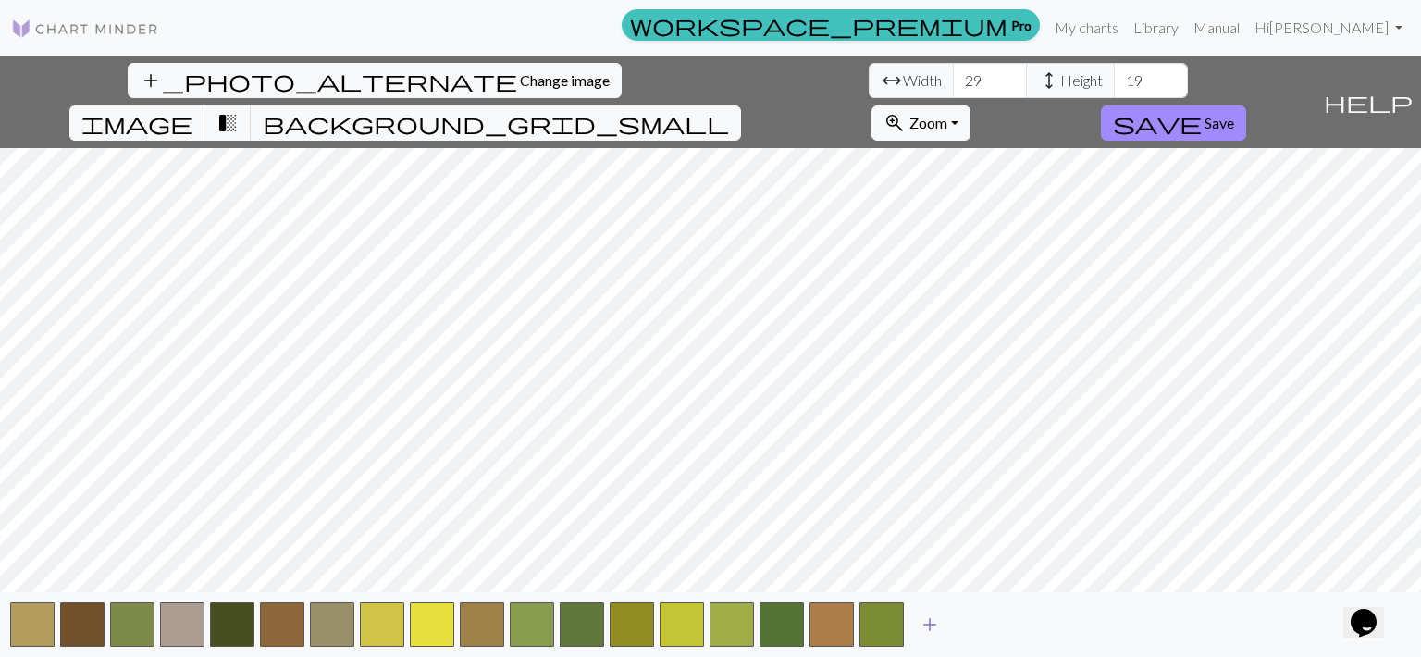
click at [930, 623] on span "add" at bounding box center [930, 624] width 22 height 26
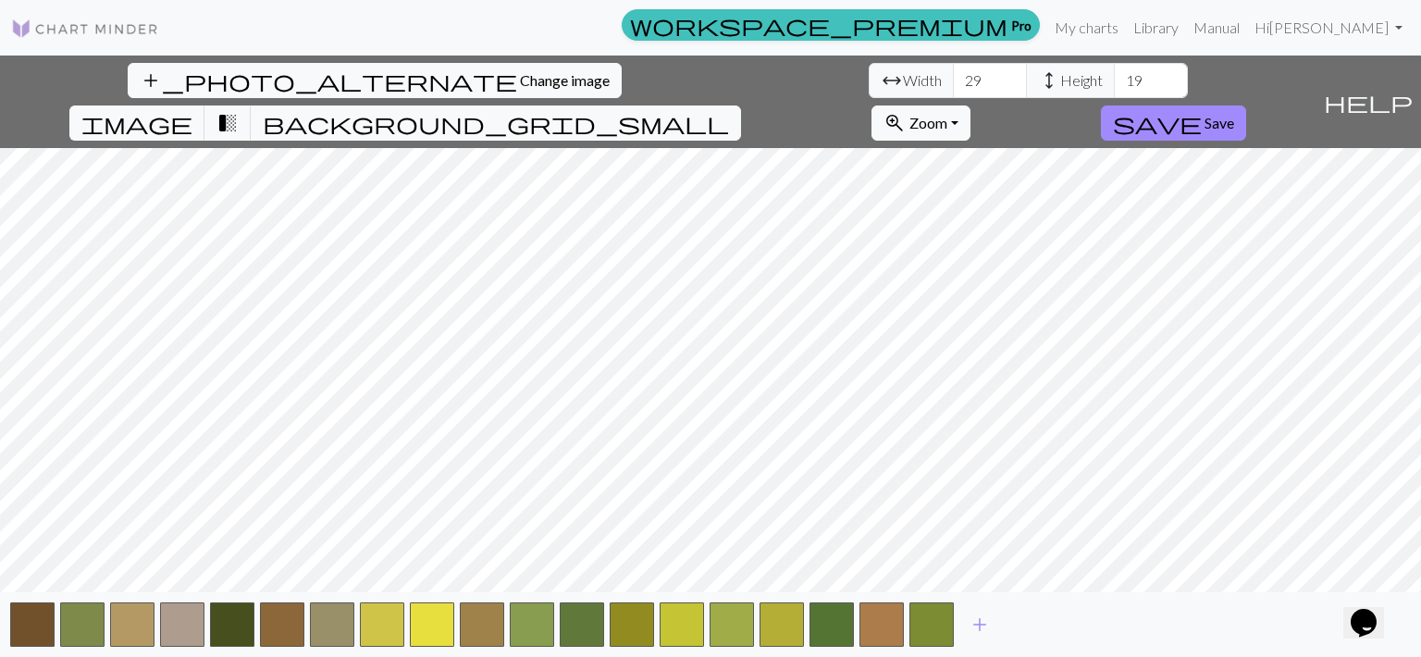
click at [1003, 617] on div "add" at bounding box center [710, 624] width 1421 height 65
click at [994, 620] on button "add" at bounding box center [980, 624] width 46 height 35
